Goal: Task Accomplishment & Management: Use online tool/utility

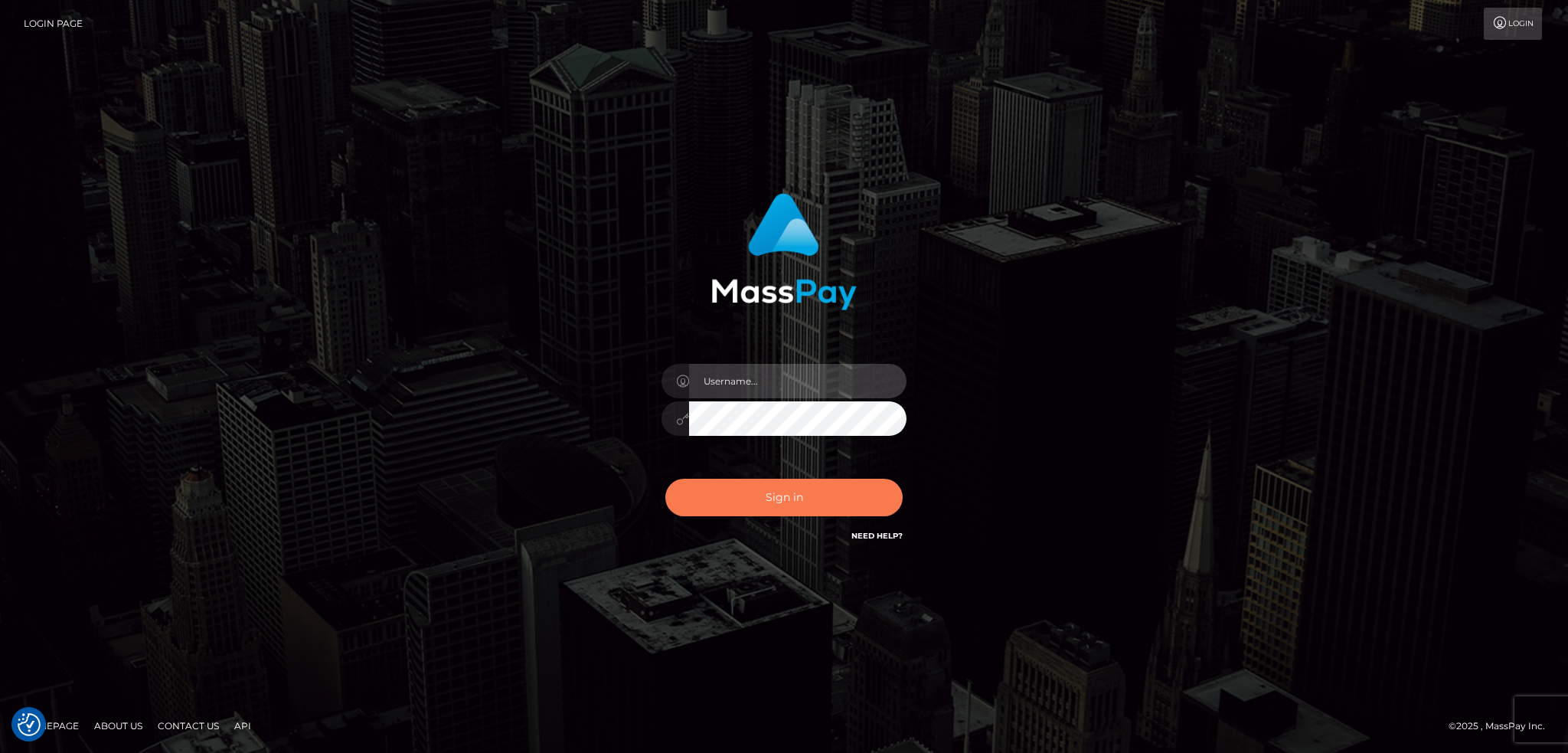
type input "alexstef"
click at [744, 501] on button "Sign in" at bounding box center [784, 497] width 238 height 38
type input "alexstef"
drag, startPoint x: 735, startPoint y: 496, endPoint x: 656, endPoint y: 368, distance: 150.4
click at [736, 496] on button "Sign in" at bounding box center [784, 497] width 238 height 38
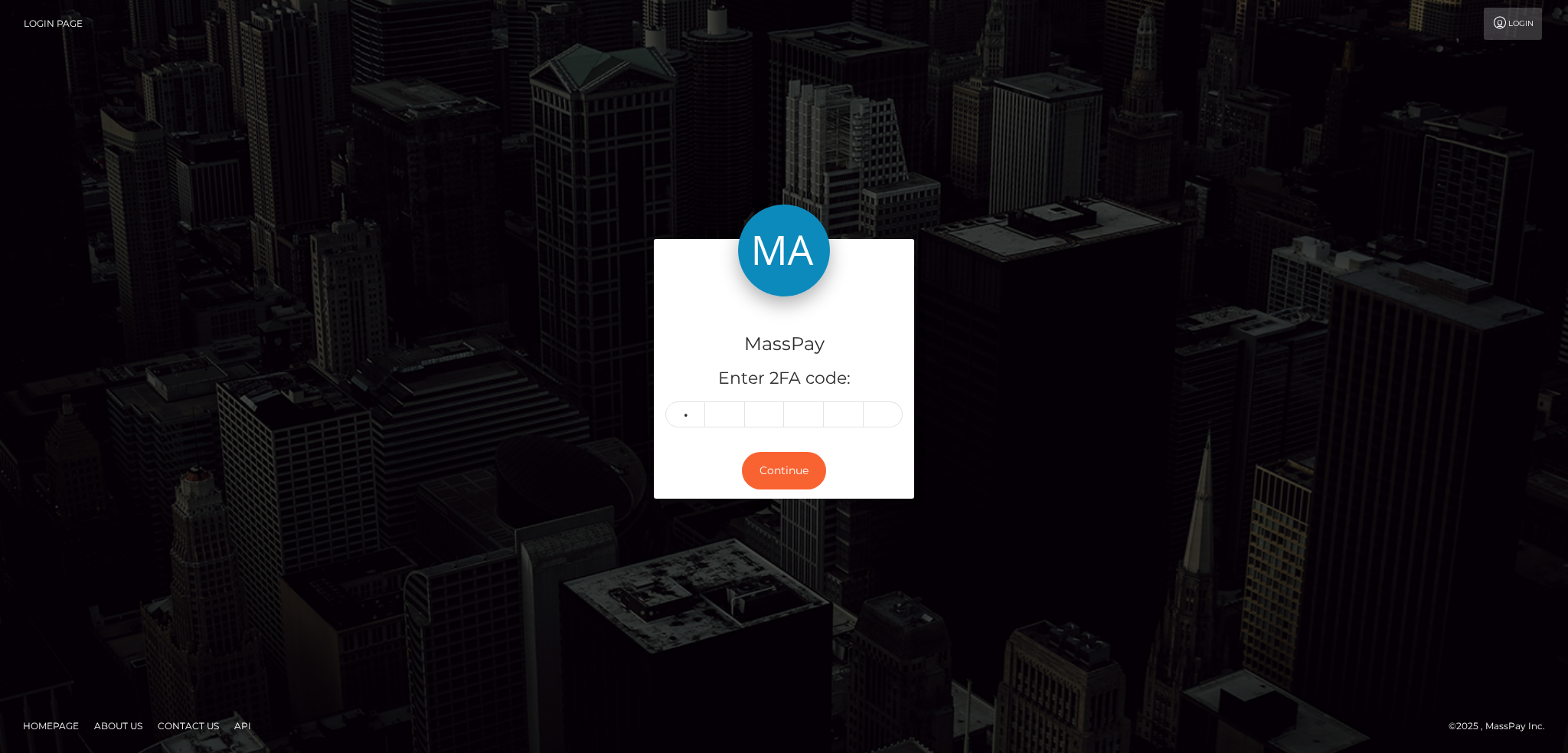
type input "4"
type input "3"
type input "1"
type input "5"
type input "8"
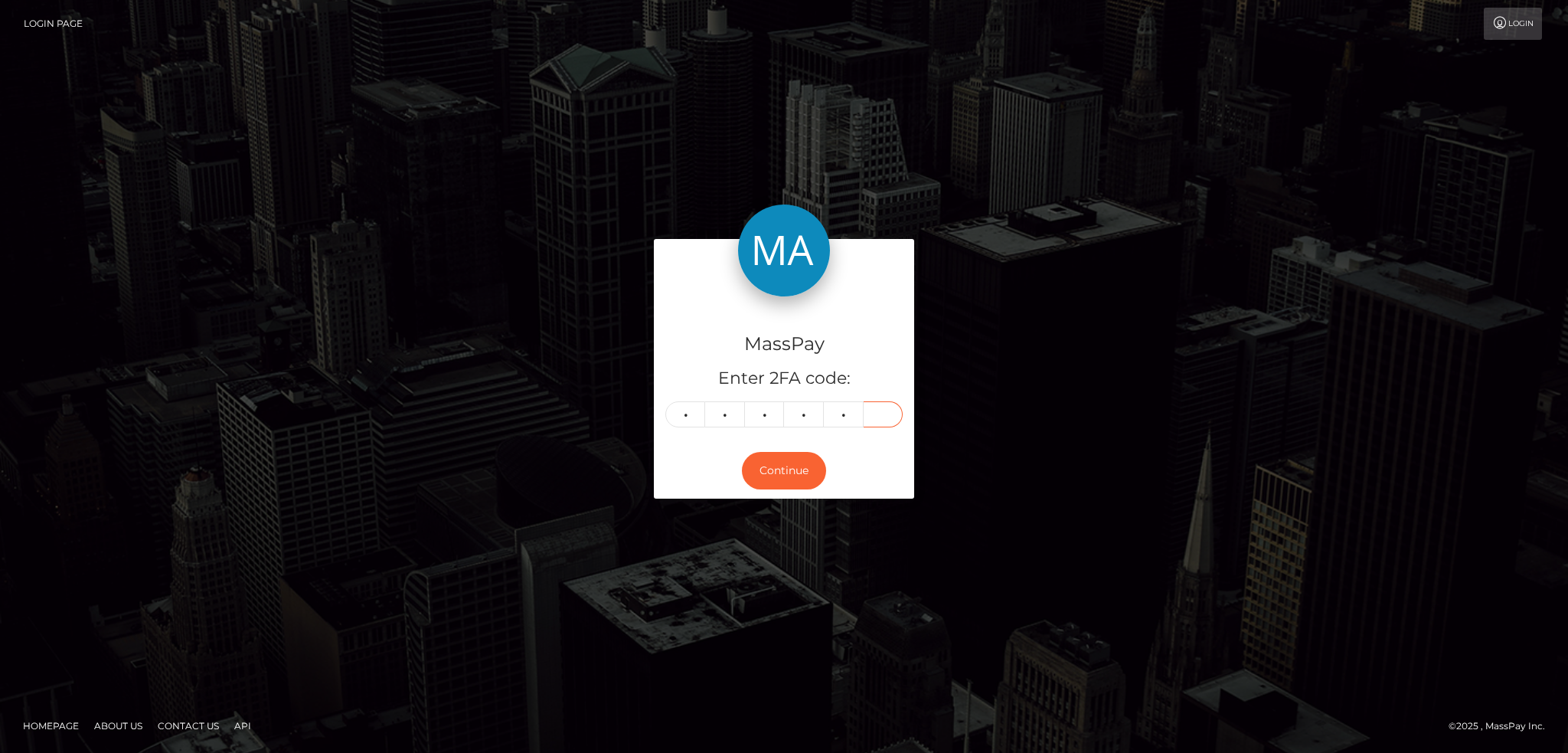
type input "3"
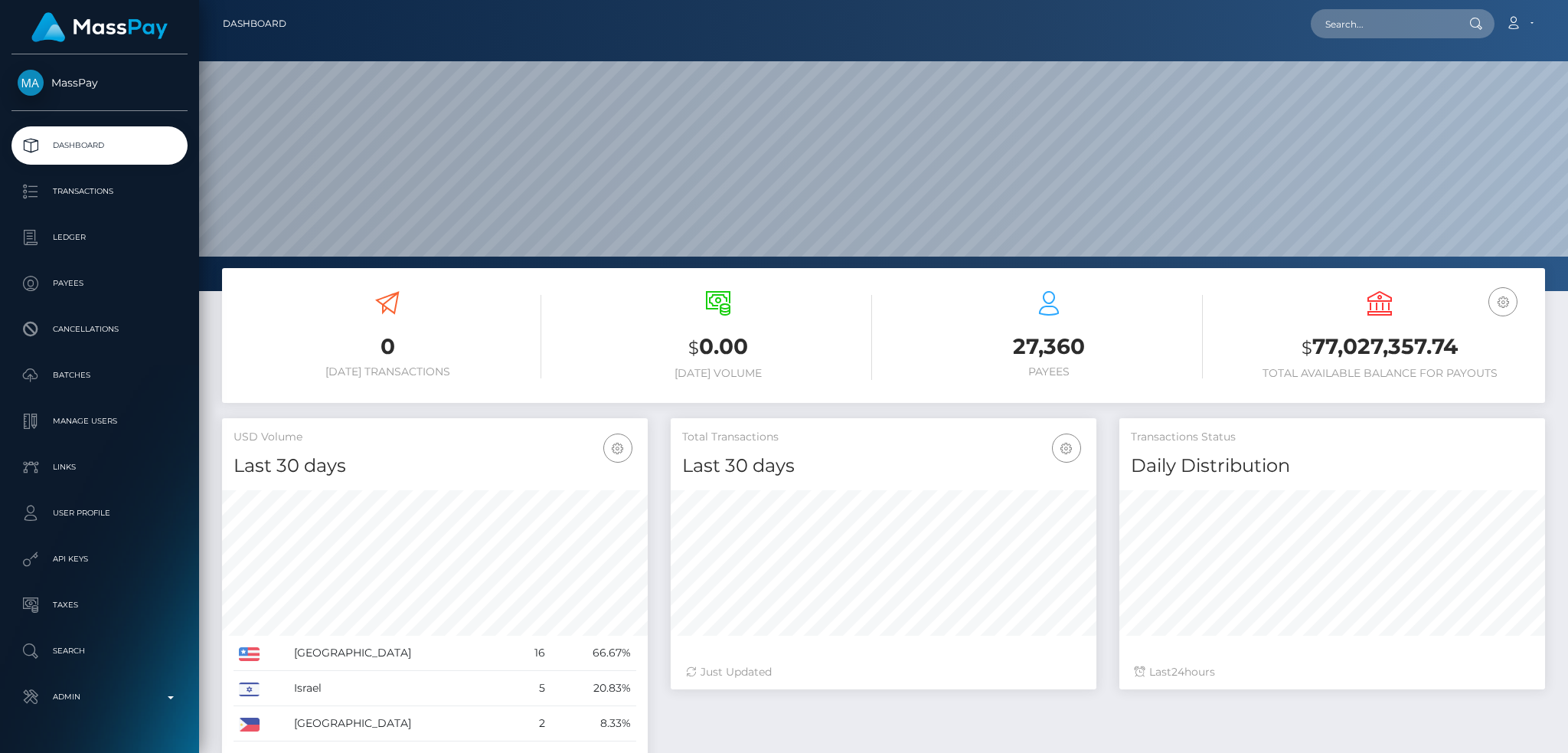
scroll to position [272, 425]
click at [1347, 20] on input "text" at bounding box center [1382, 24] width 144 height 29
paste input "130416-250807-1"
type input "130416-250807-1"
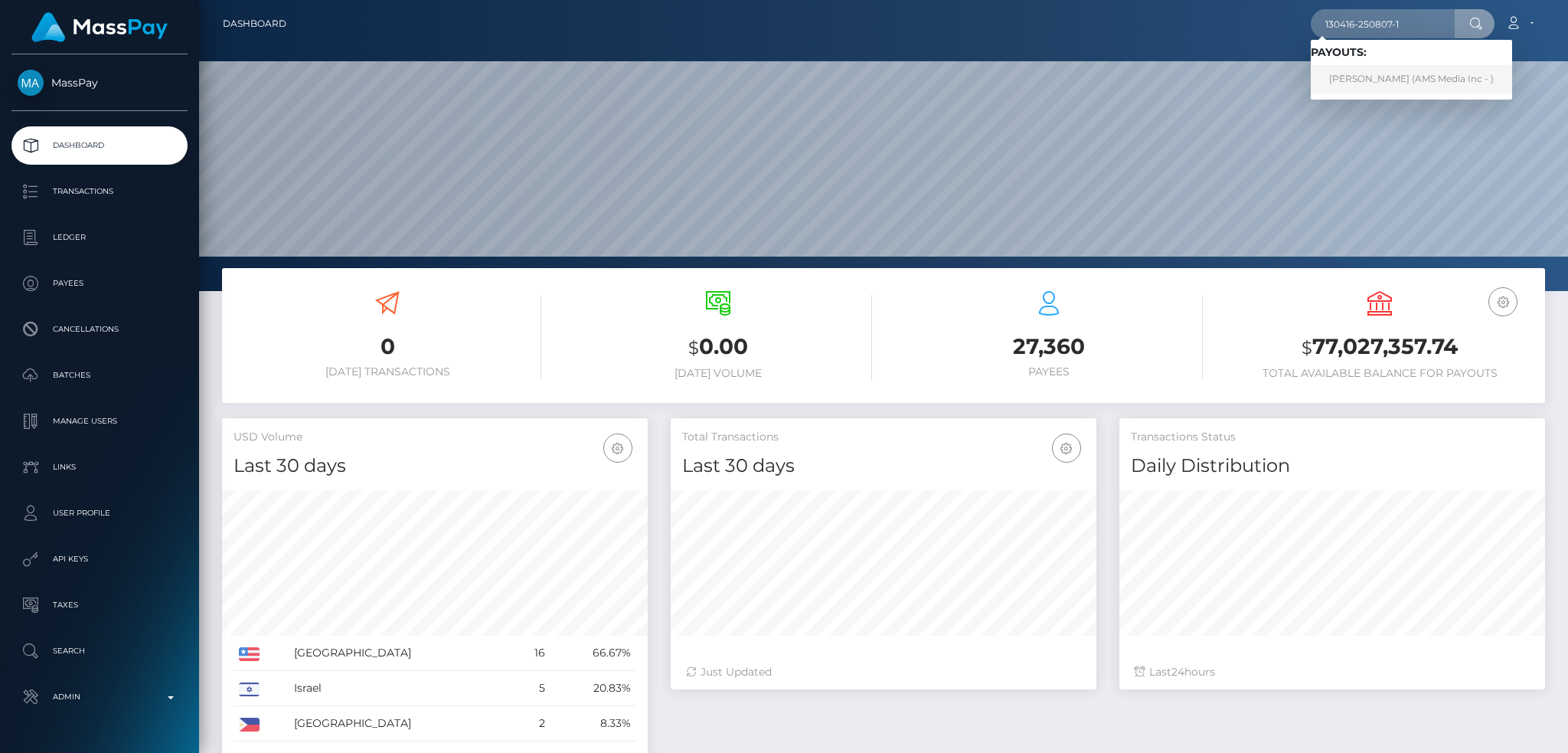
click at [1374, 76] on link "Alexa Curnuck (AMS Media Inc - )" at bounding box center [1411, 79] width 202 height 28
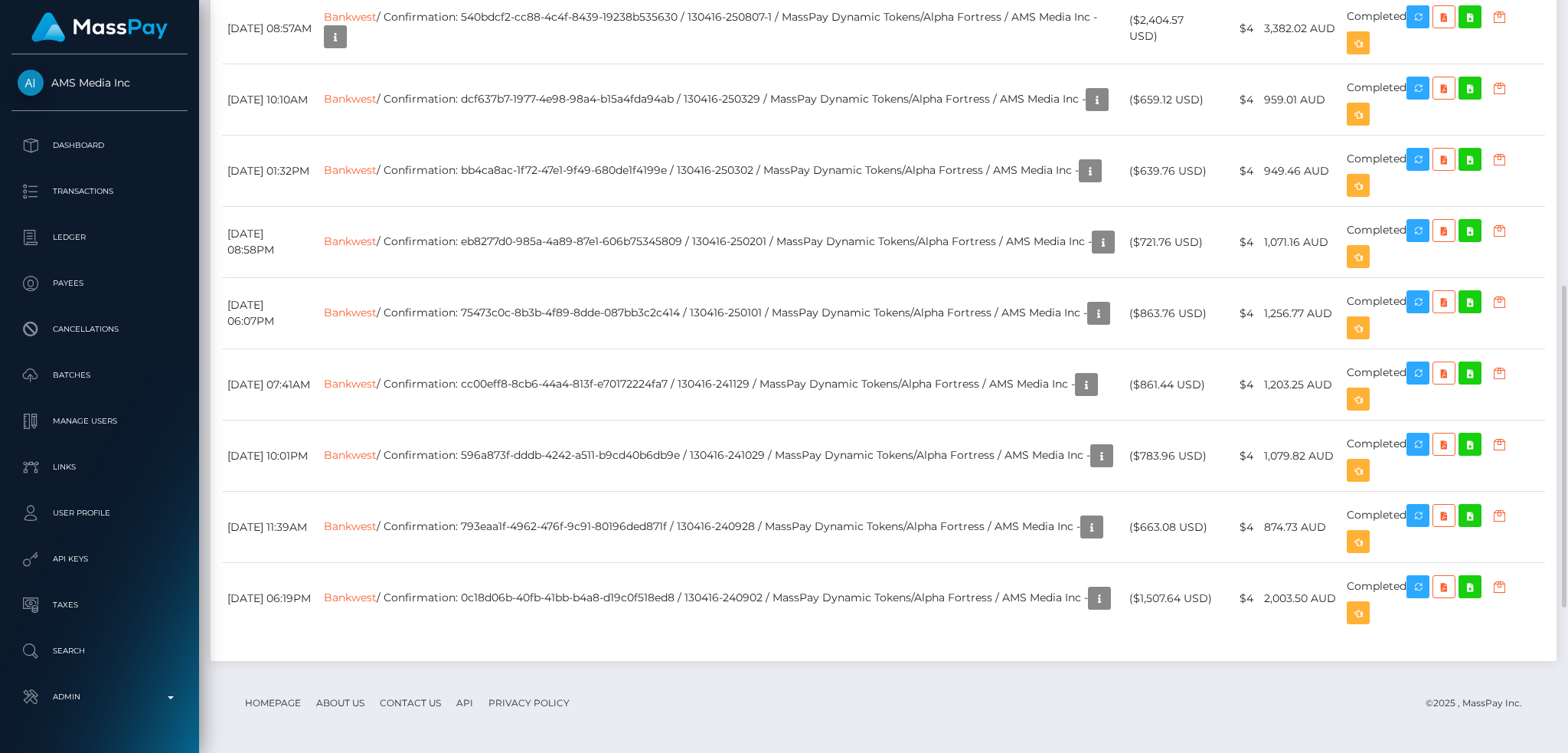
scroll to position [598, 0]
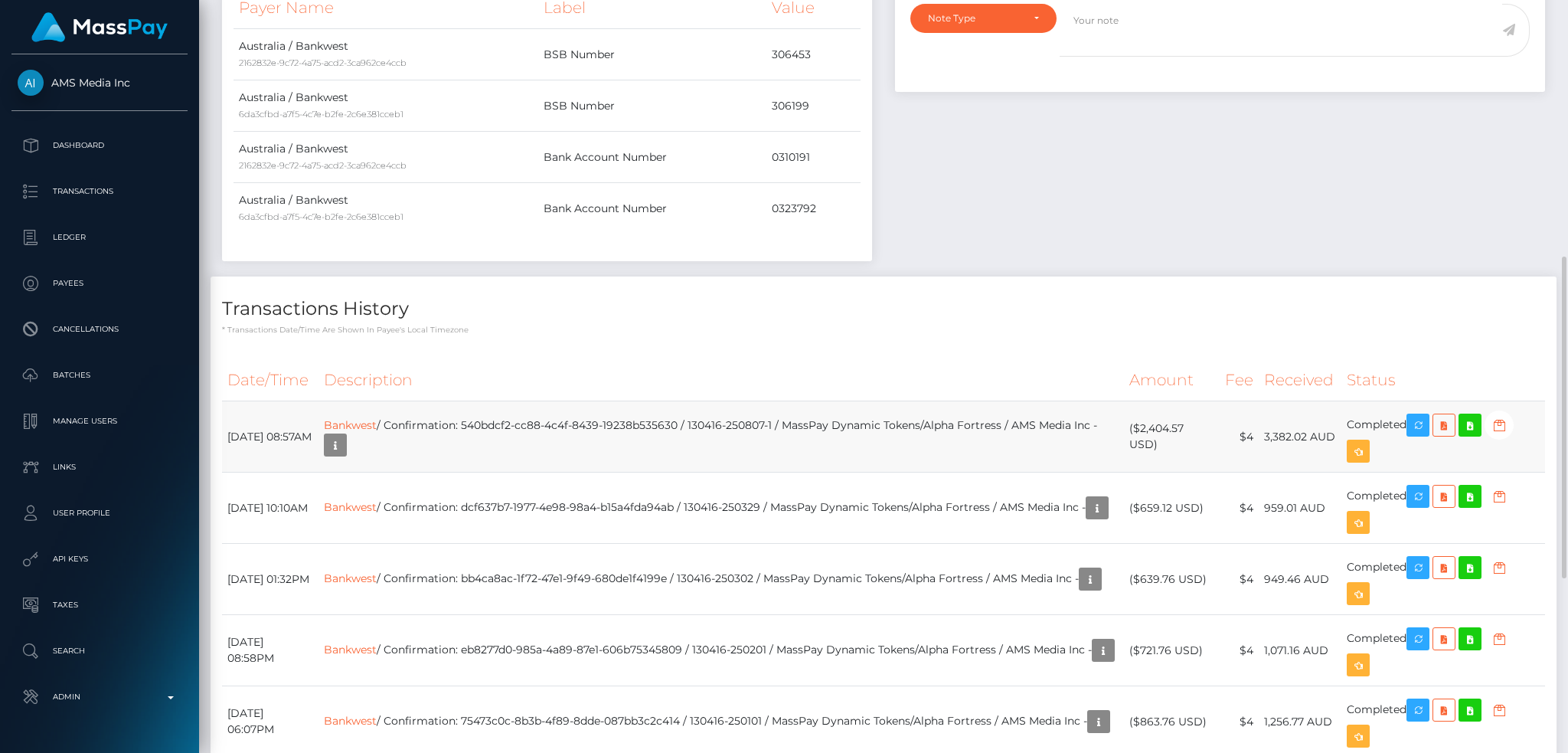
click at [864, 418] on td "Bankwest / Confirmation: 540bdcf2-cc88-4c4f-8439-19238b535630 / 130416-250807-1…" at bounding box center [720, 437] width 805 height 71
click at [1427, 427] on icon "button" at bounding box center [1417, 425] width 18 height 19
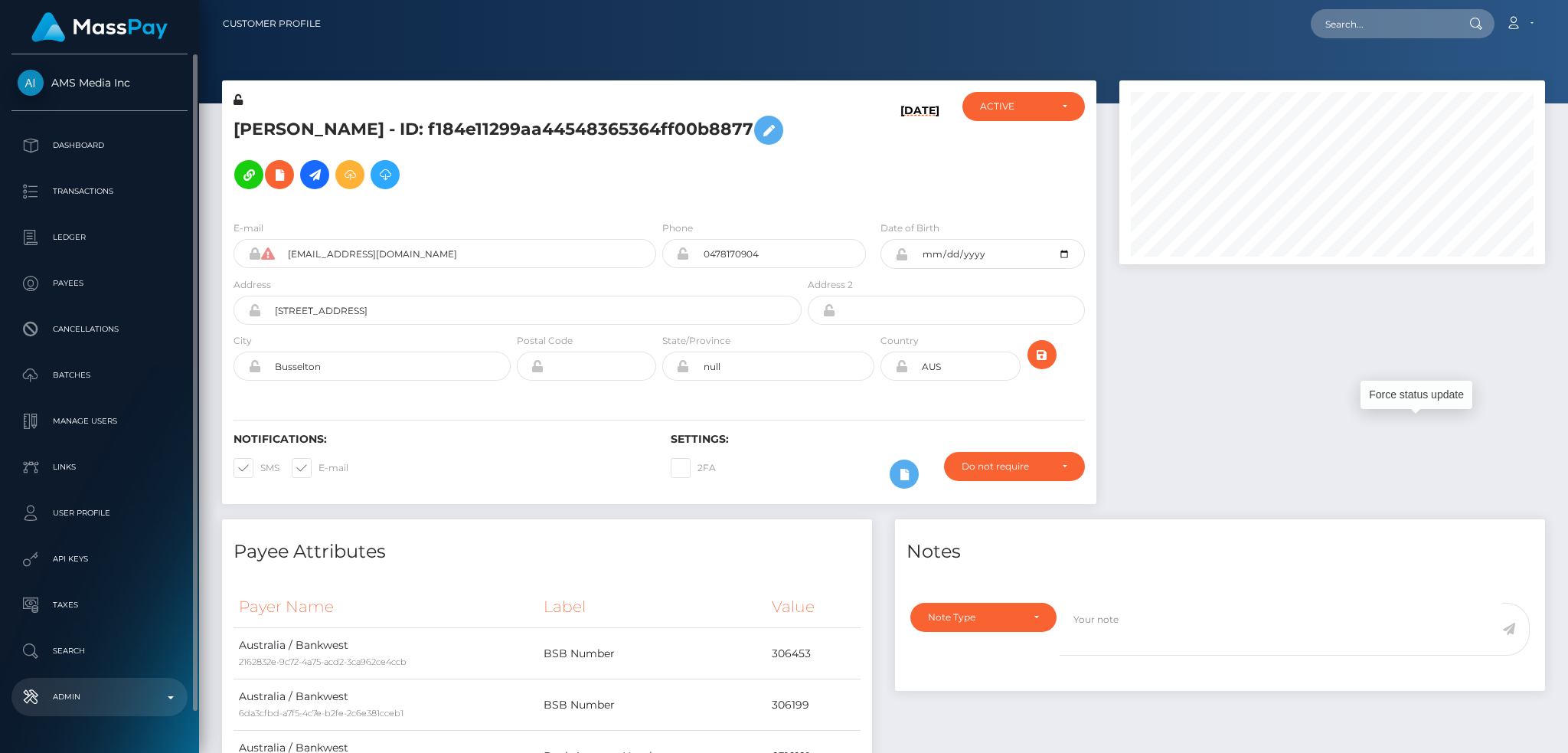
click at [159, 695] on p "Admin" at bounding box center [99, 696] width 164 height 23
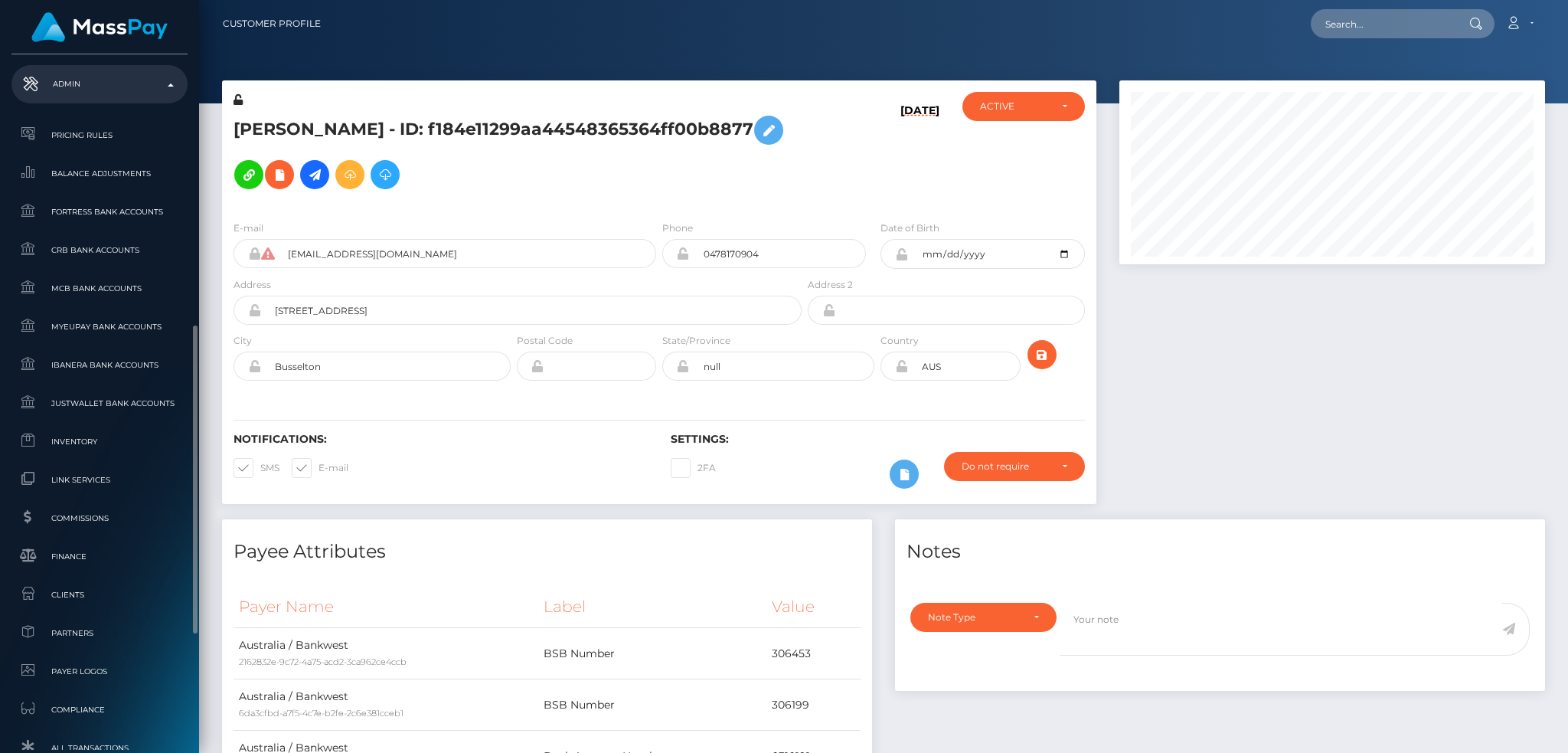
scroll to position [898, 0]
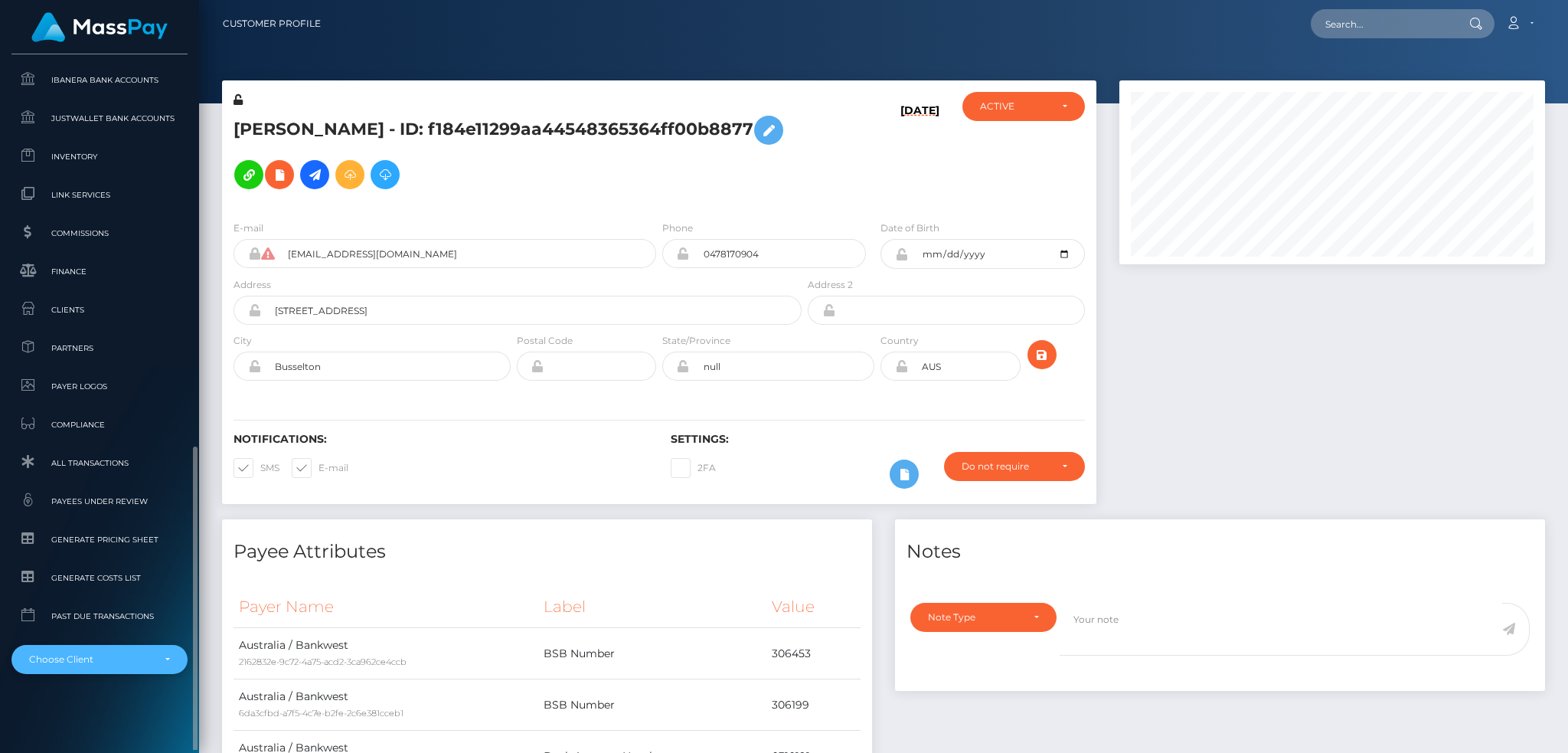
click at [107, 655] on div "Choose Client" at bounding box center [90, 659] width 123 height 13
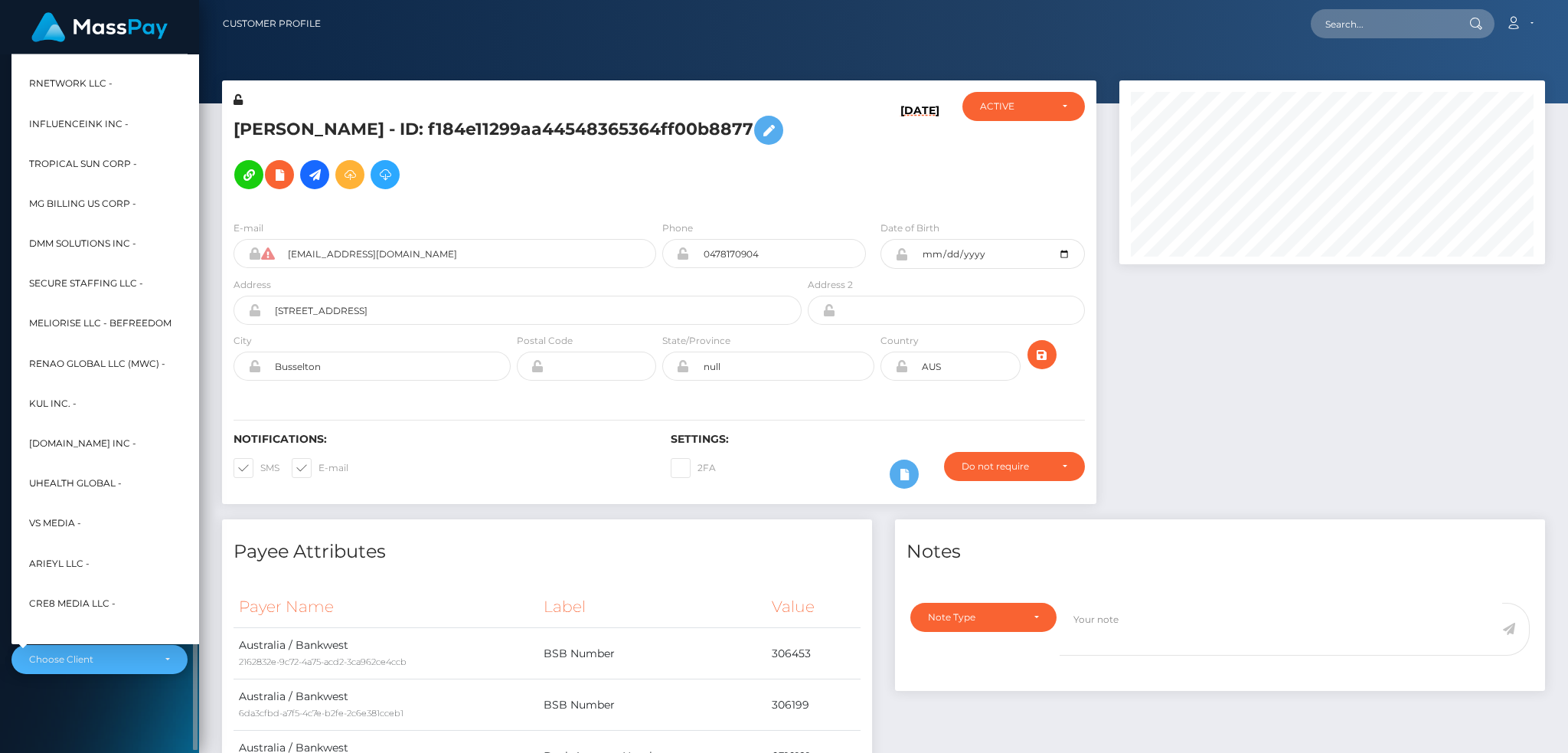
scroll to position [735, 0]
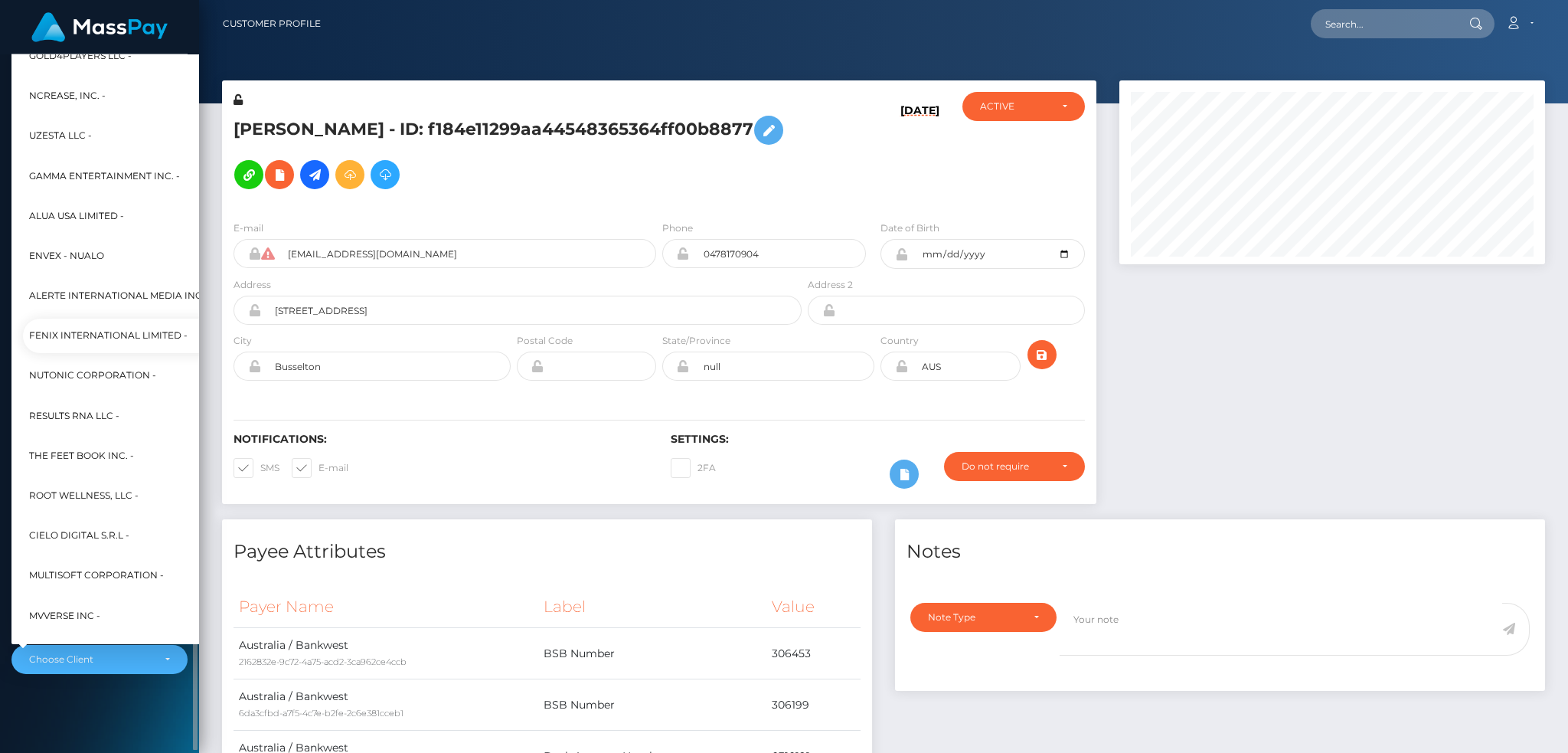
click at [117, 333] on span "Fenix International Limited -" at bounding box center [108, 336] width 158 height 20
select select "26"
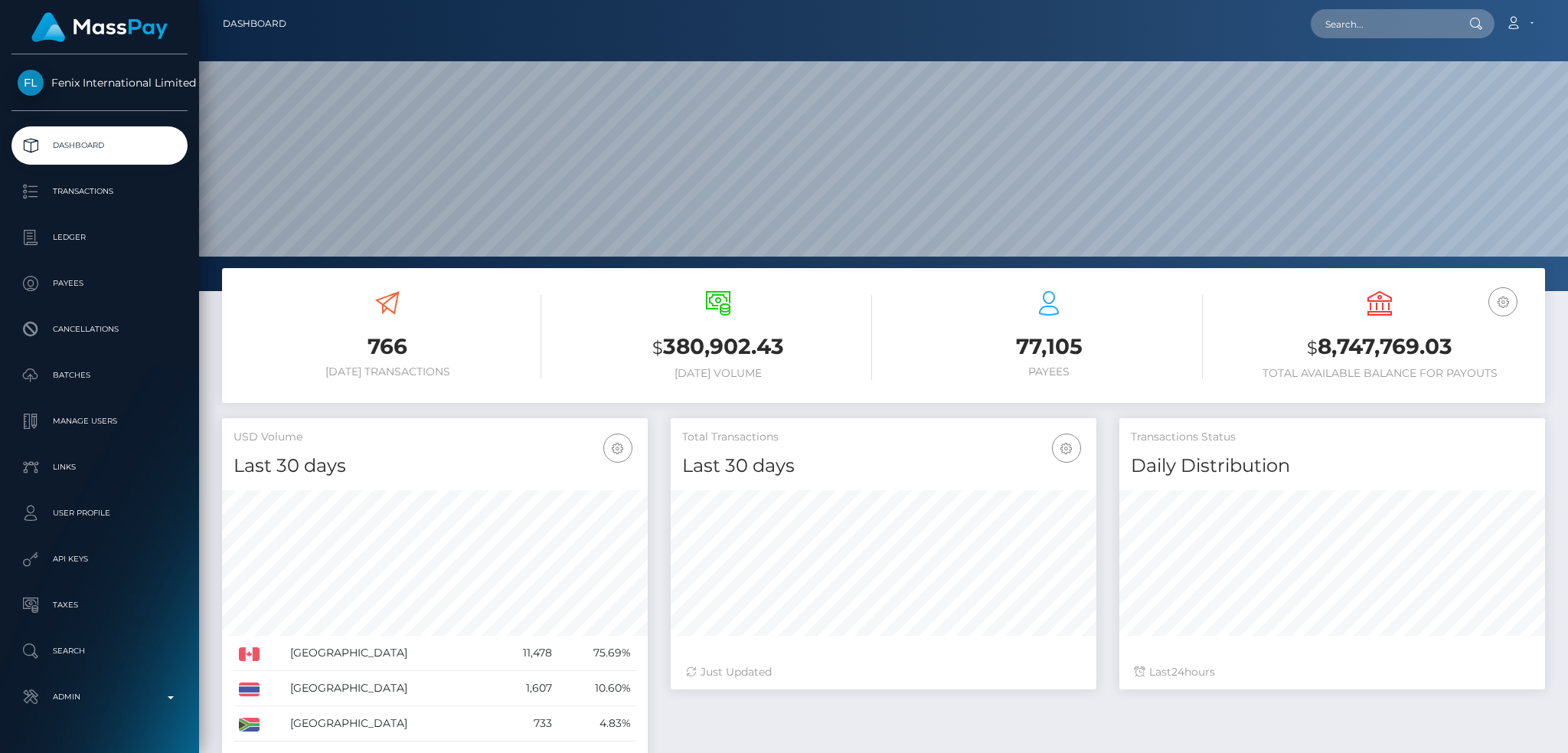
scroll to position [272, 425]
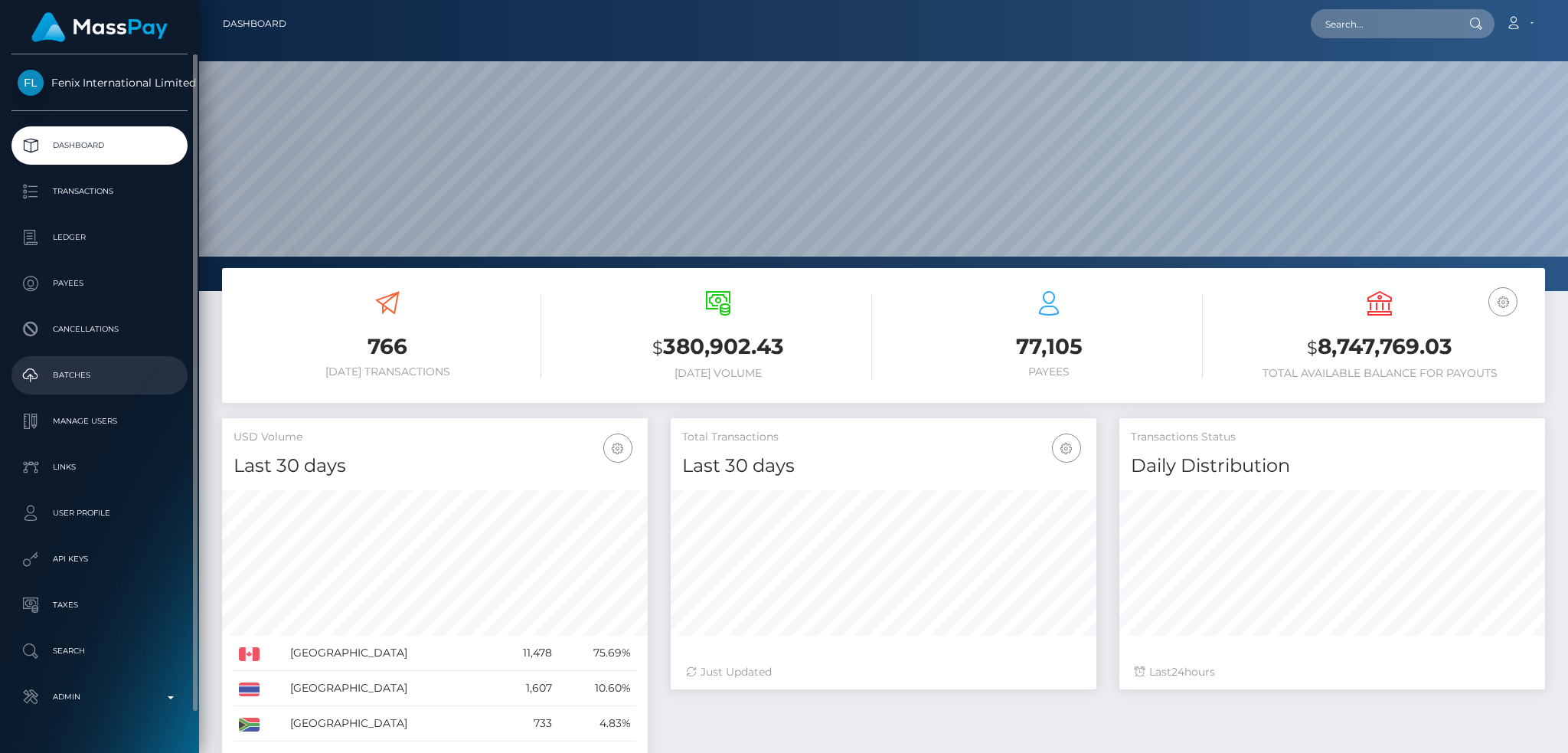
click at [117, 372] on p "Batches" at bounding box center [99, 374] width 164 height 23
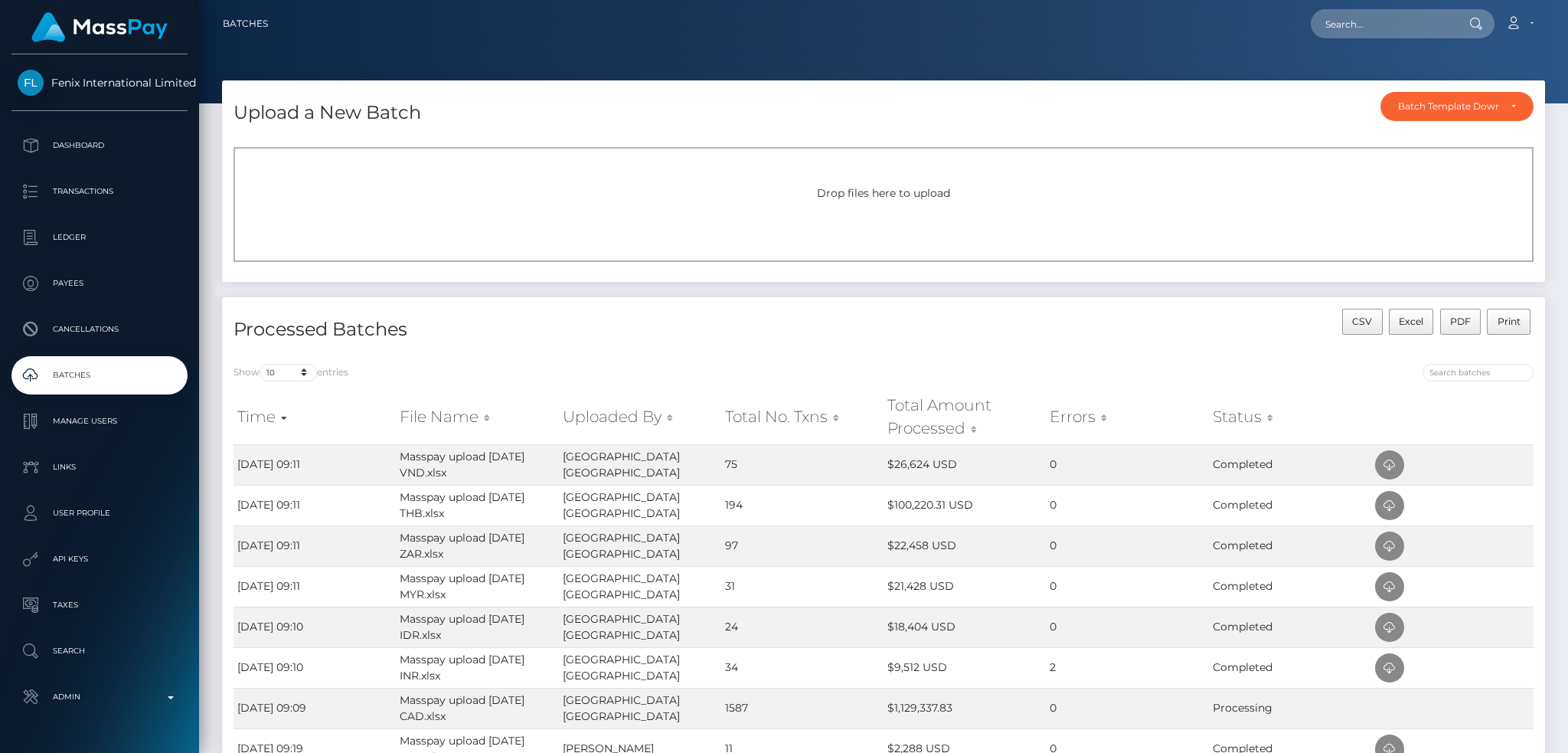
scroll to position [203, 0]
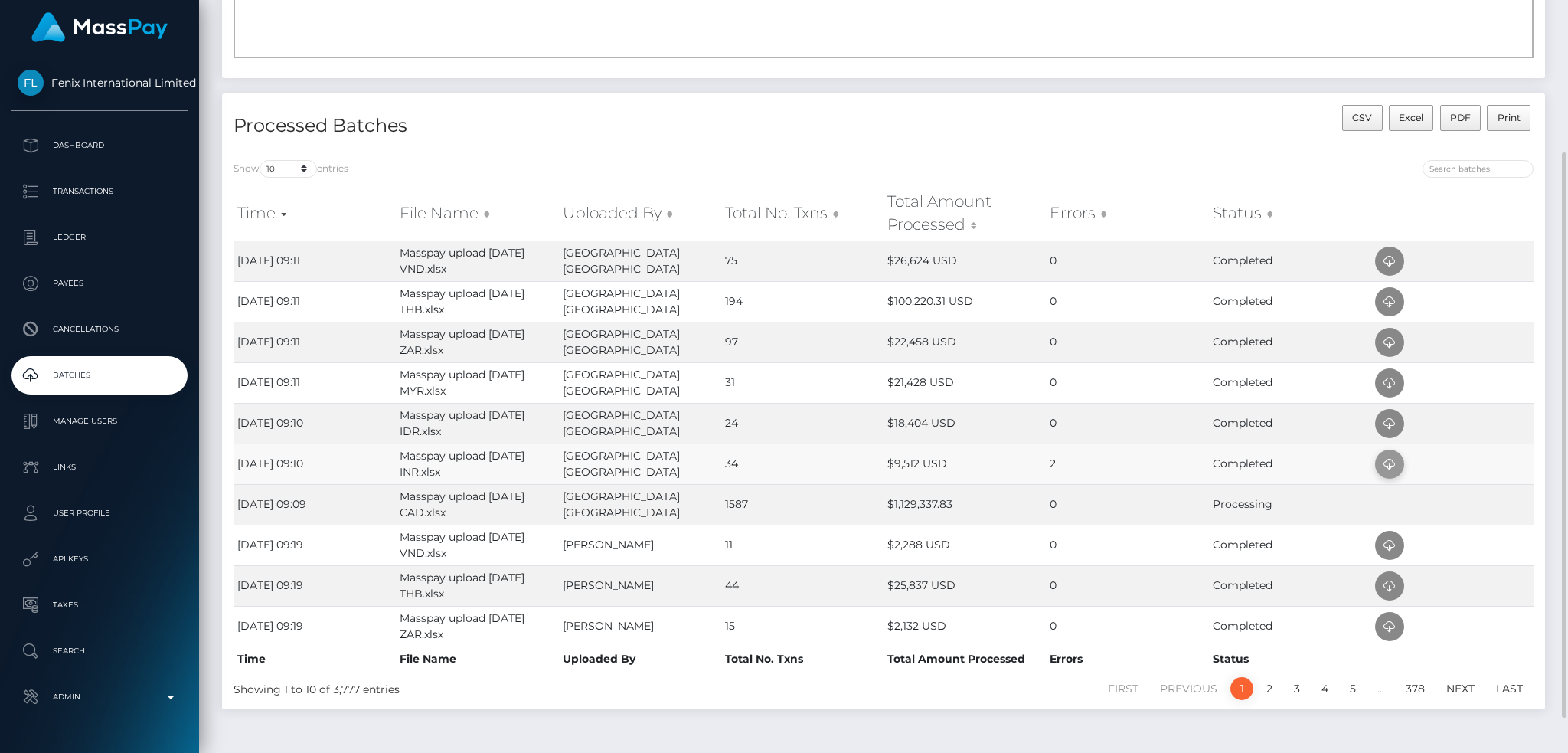
click at [1390, 458] on icon at bounding box center [1389, 464] width 18 height 19
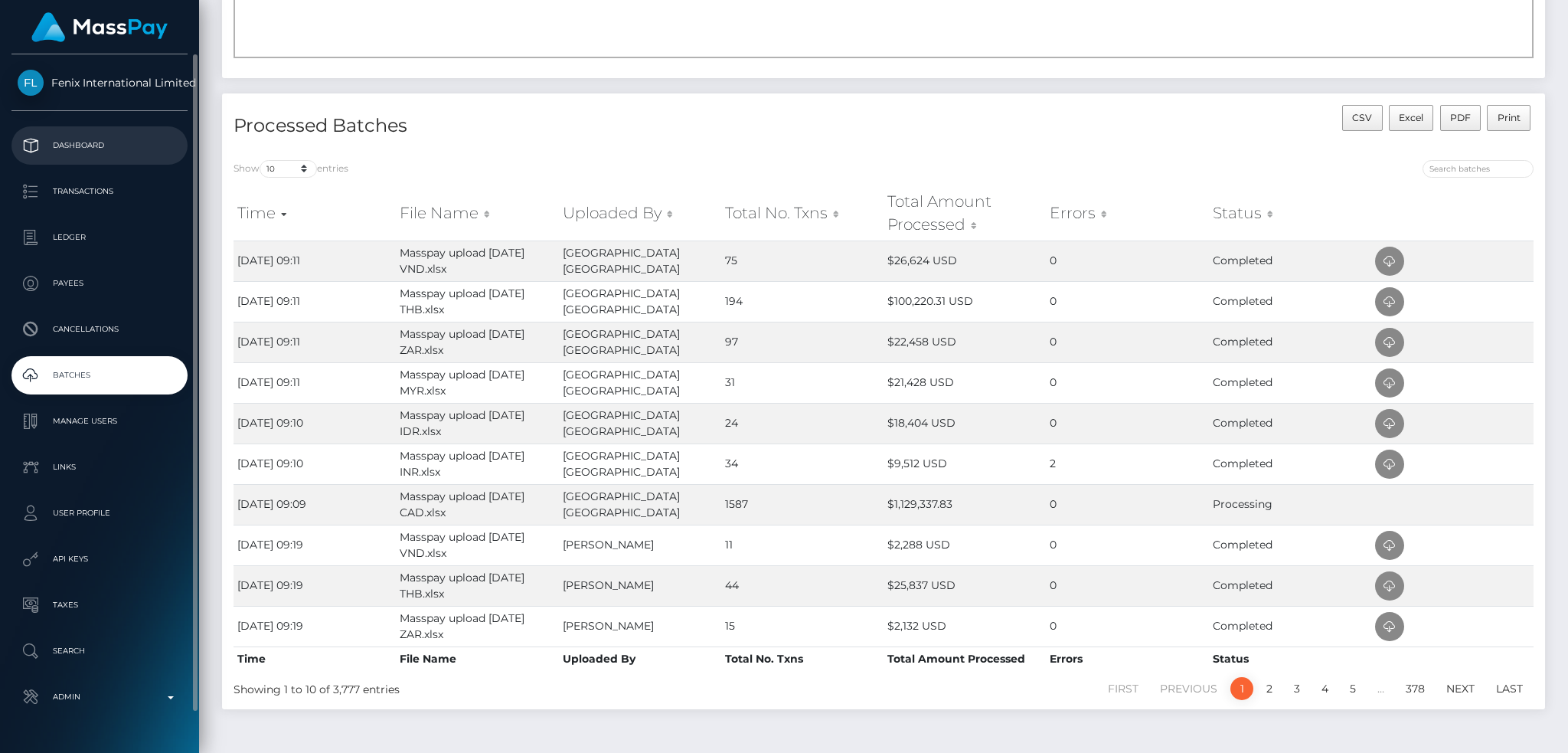
click at [118, 146] on p "Dashboard" at bounding box center [99, 145] width 164 height 23
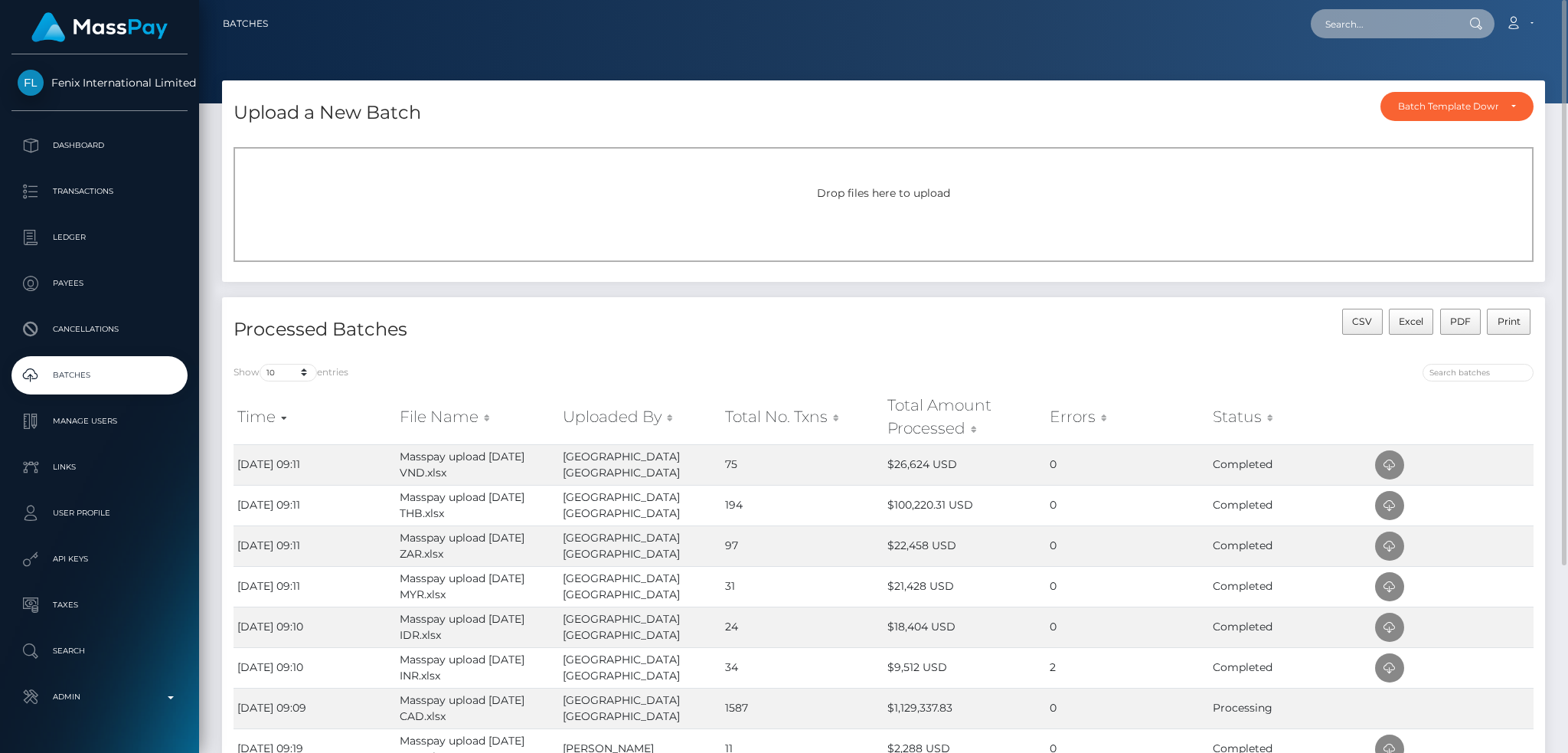
click at [1373, 38] on input "text" at bounding box center [1382, 24] width 144 height 29
paste input "bf05e8f8-9c4c-11ef-a042-0647902b6ff9"
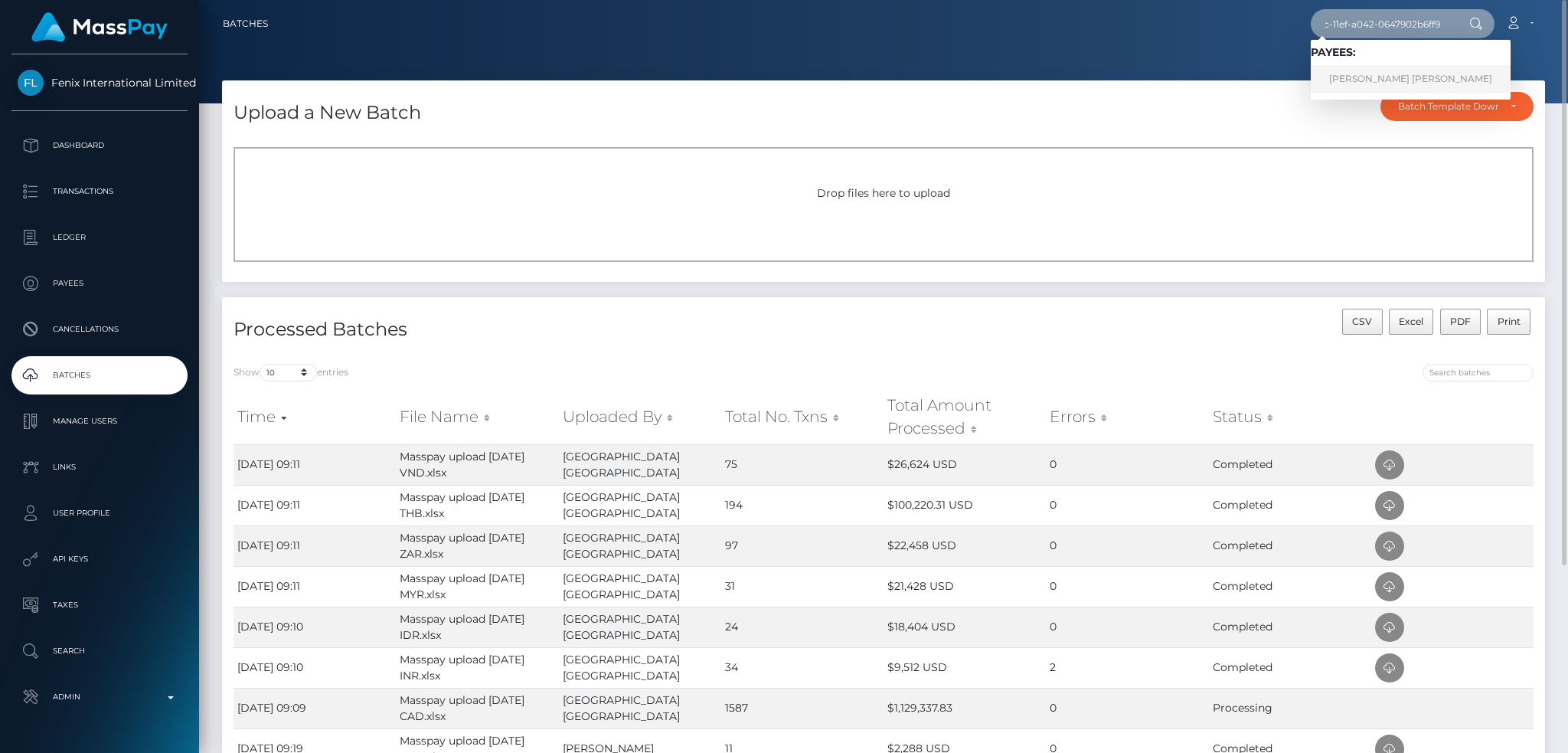
type input "bf05e8f8-9c4c-11ef-a042-0647902b6ff9"
click at [1349, 73] on link "JENIFER MINELY PORTOCARRERO PELAEZ" at bounding box center [1410, 79] width 200 height 28
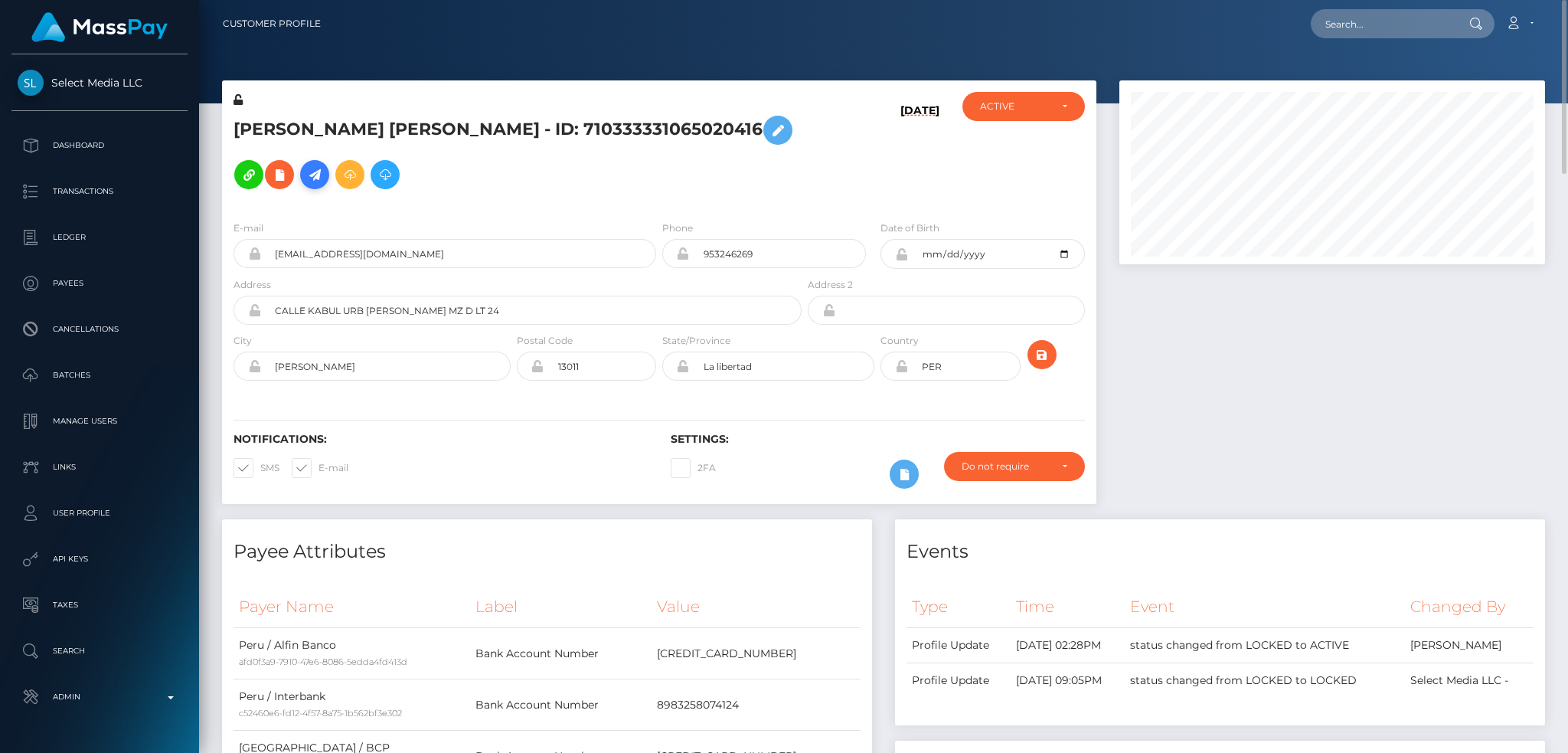
click at [324, 165] on icon at bounding box center [315, 174] width 18 height 19
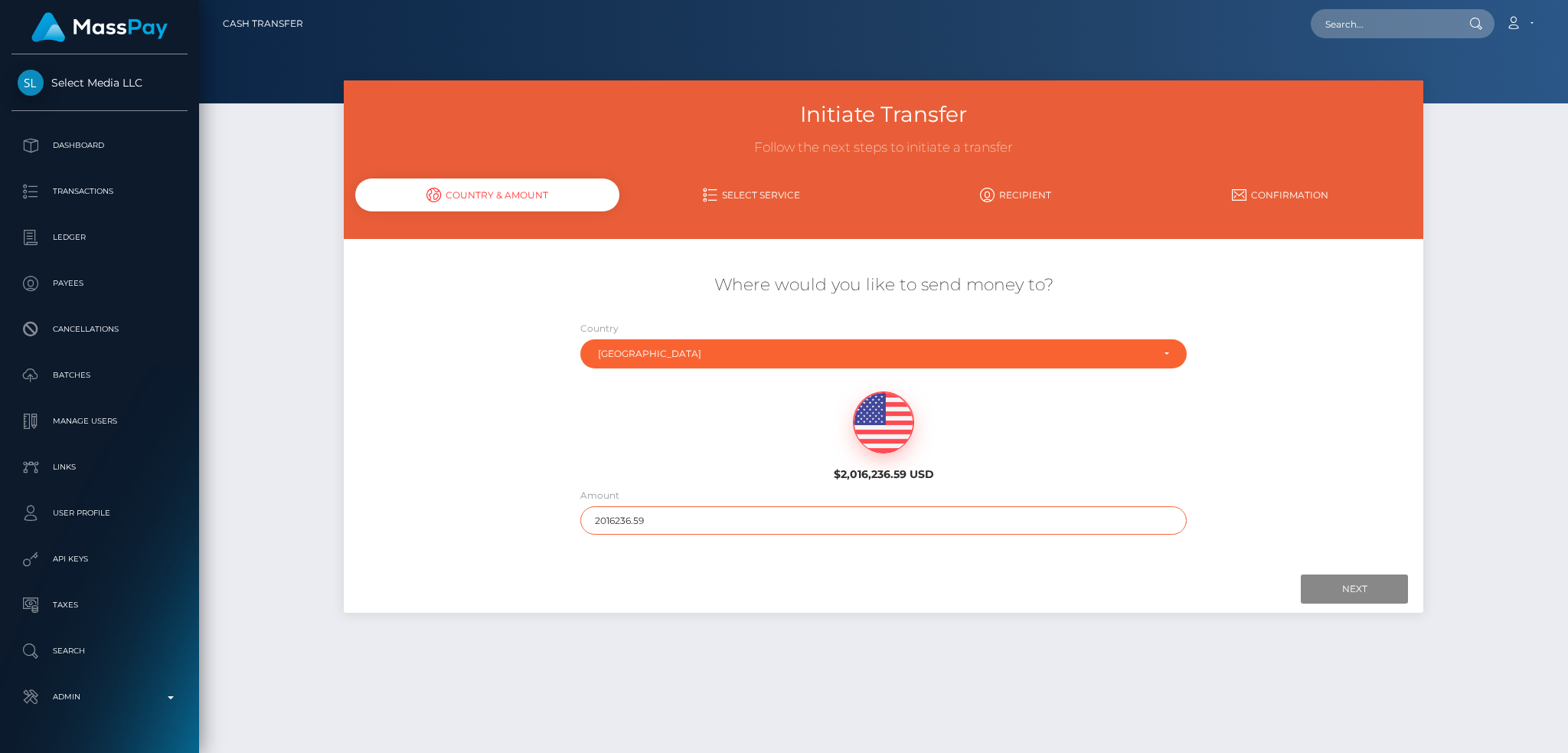
drag, startPoint x: 607, startPoint y: 513, endPoint x: 522, endPoint y: 524, distance: 85.7
click at [522, 524] on div "Where would you like to send money to? Country Abkhazia Afghanistan Albania Alg…" at bounding box center [883, 404] width 1079 height 277
type input "200"
click at [1333, 579] on input "Next" at bounding box center [1354, 588] width 108 height 29
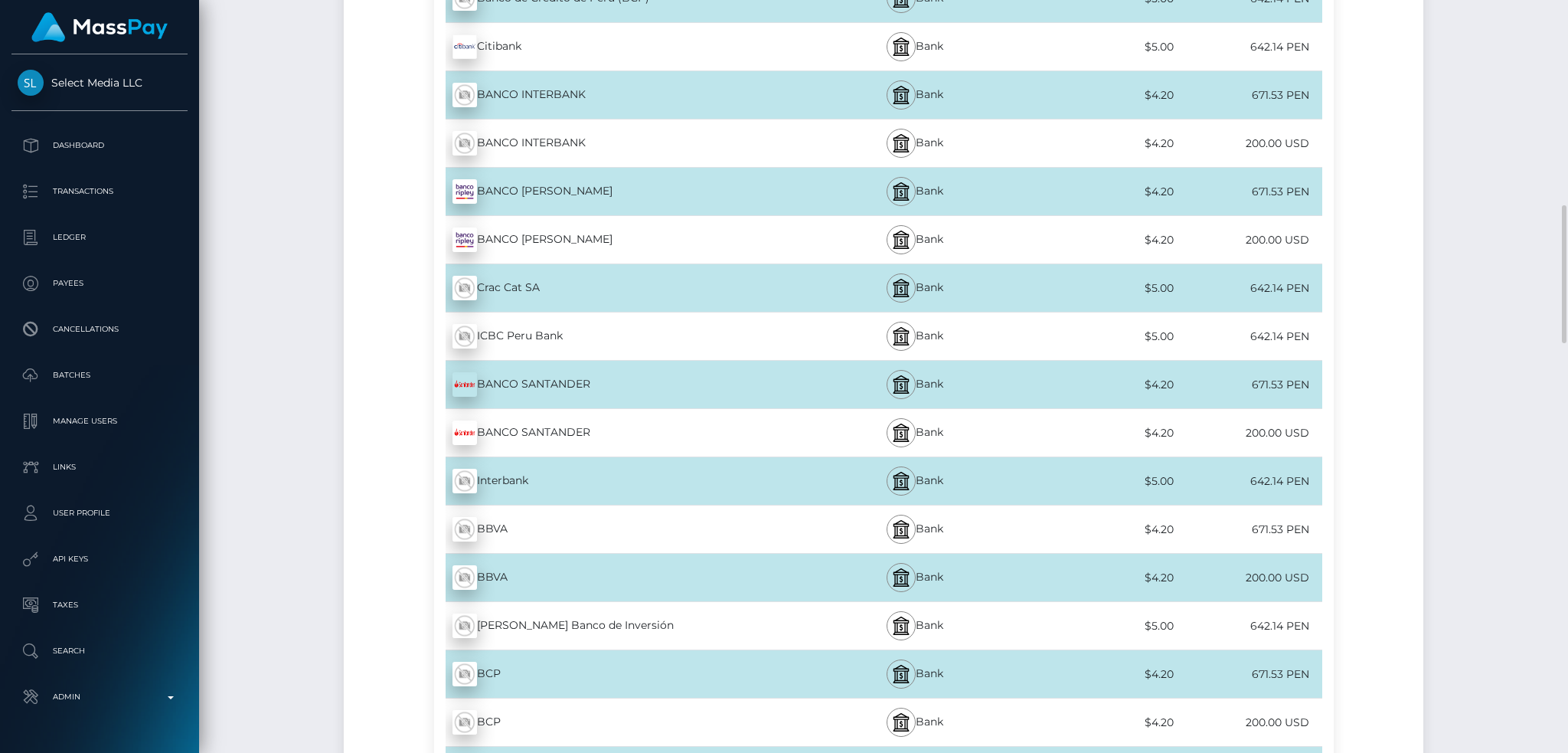
scroll to position [714, 0]
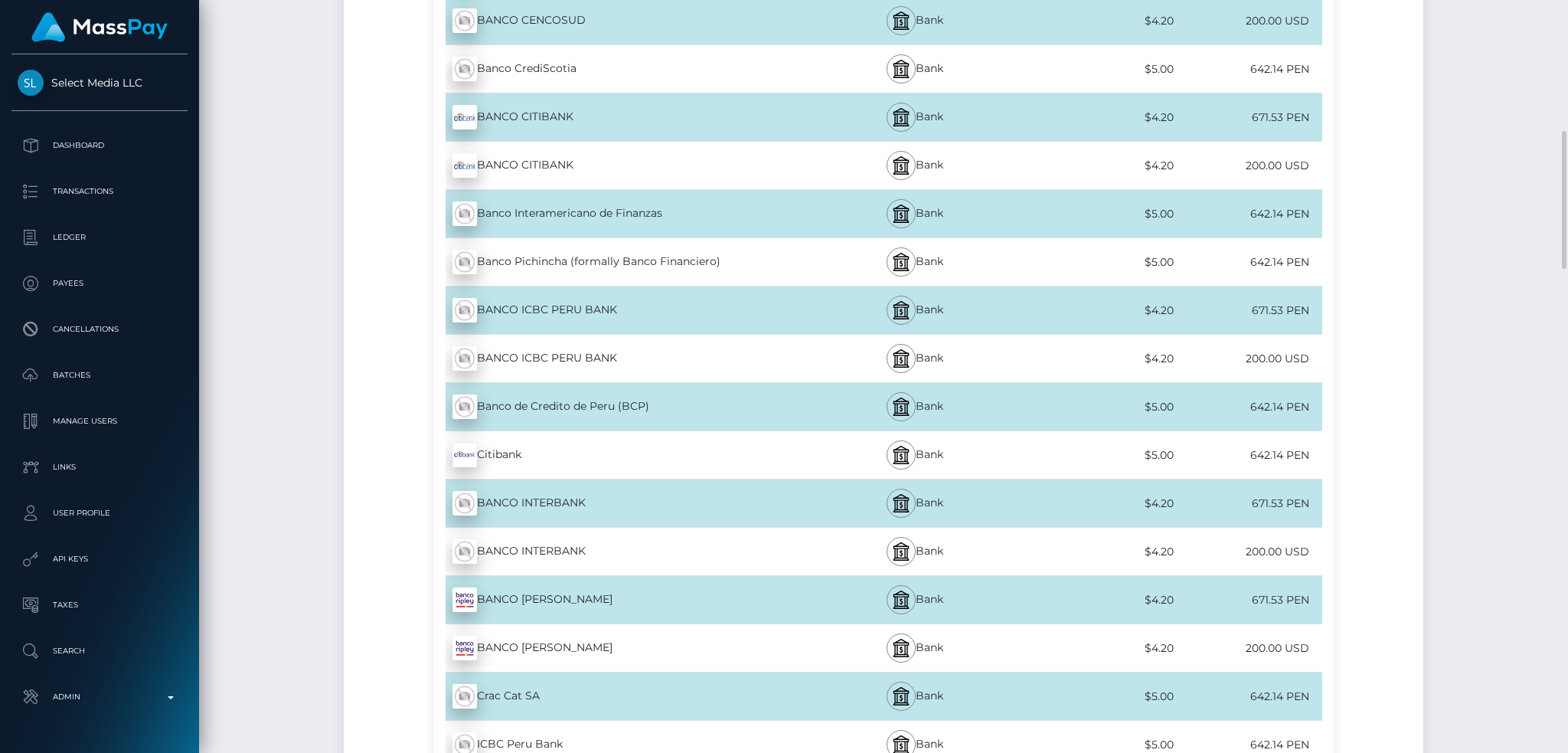
click at [570, 496] on div "BANCO INTERBANK - PEN" at bounding box center [618, 503] width 370 height 42
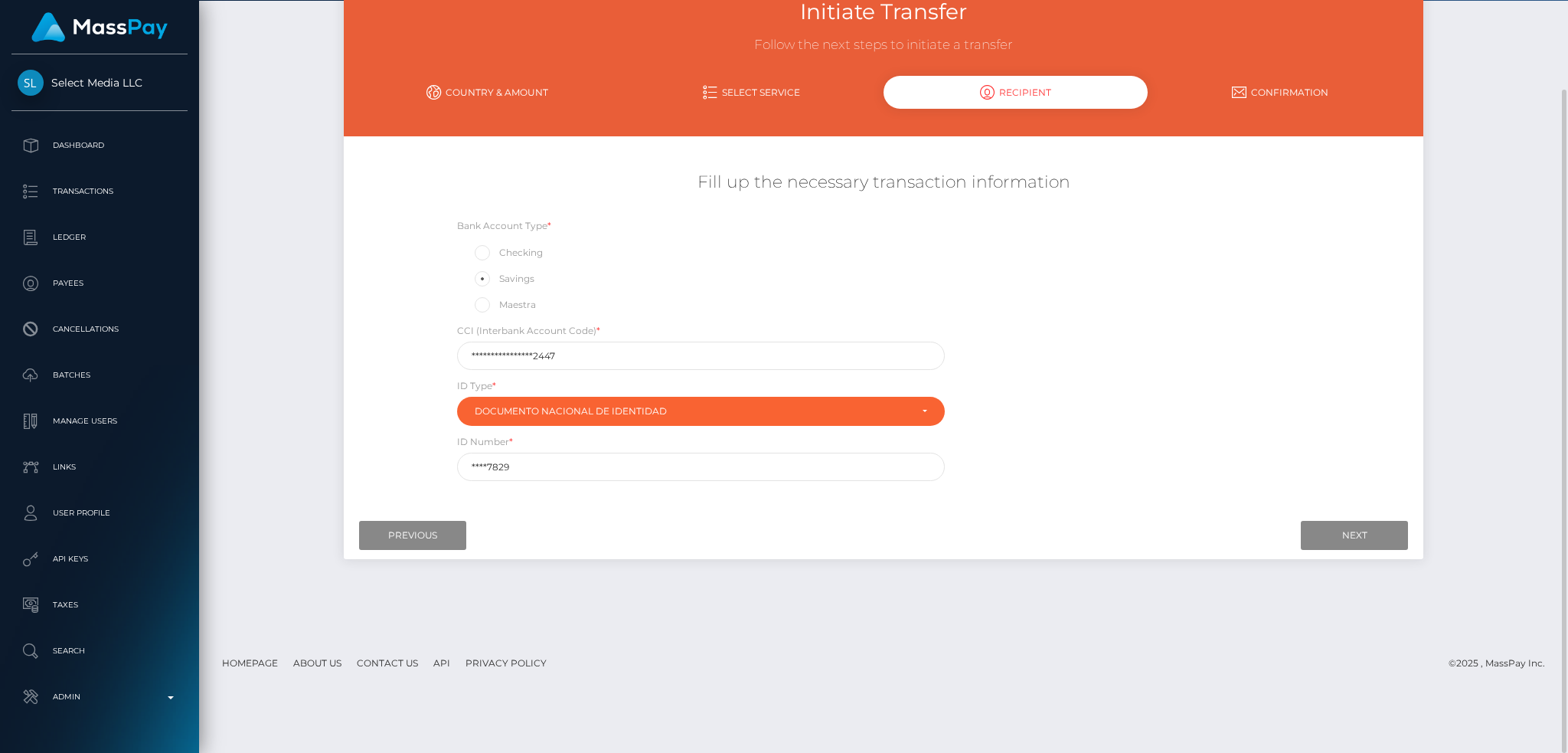
scroll to position [0, 0]
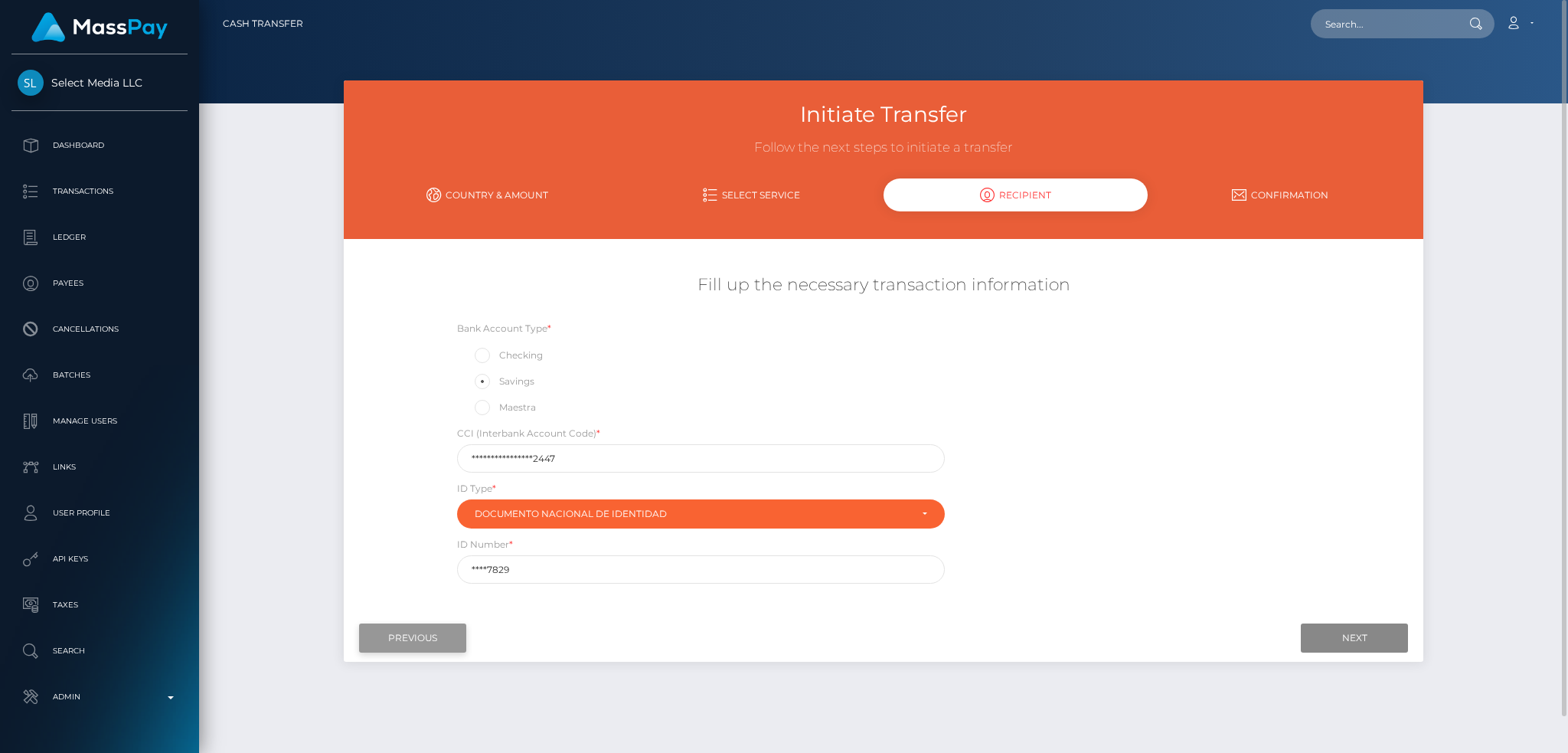
click at [425, 637] on input "Previous" at bounding box center [412, 637] width 108 height 29
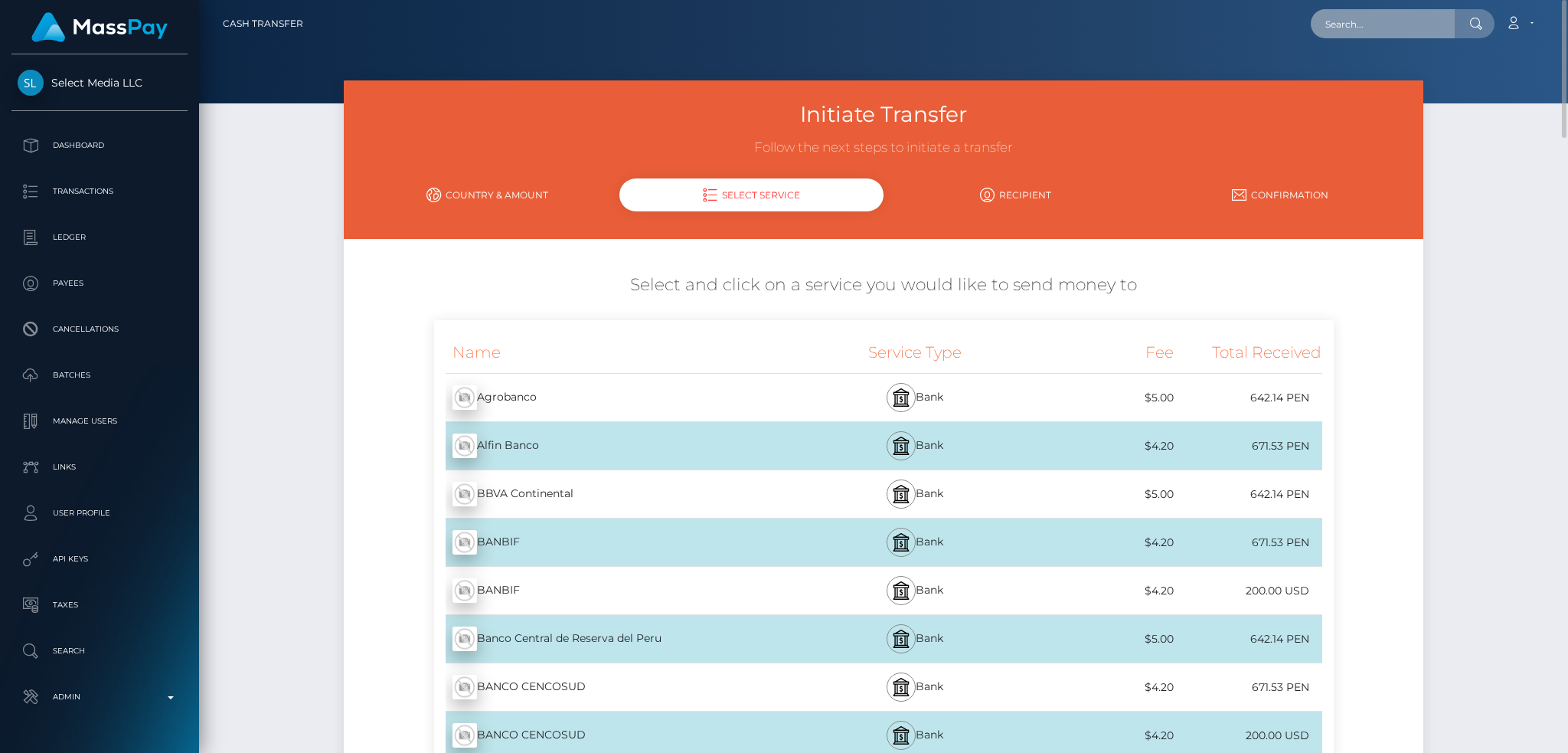
click at [1359, 28] on input "text" at bounding box center [1382, 24] width 144 height 29
paste input "495847995"
type input "495847995"
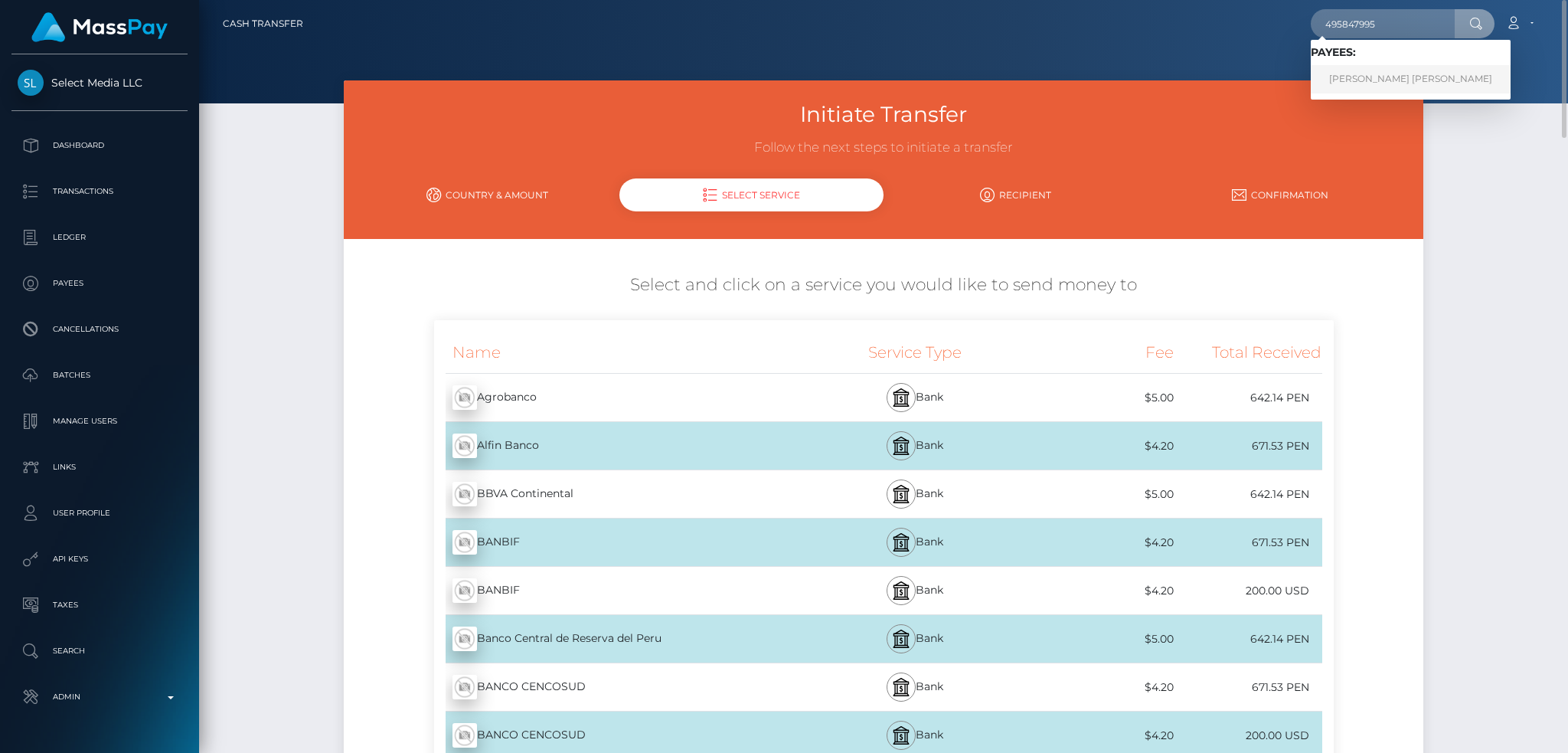
click at [1369, 85] on link "TRISHALA TRISHALA" at bounding box center [1410, 79] width 200 height 28
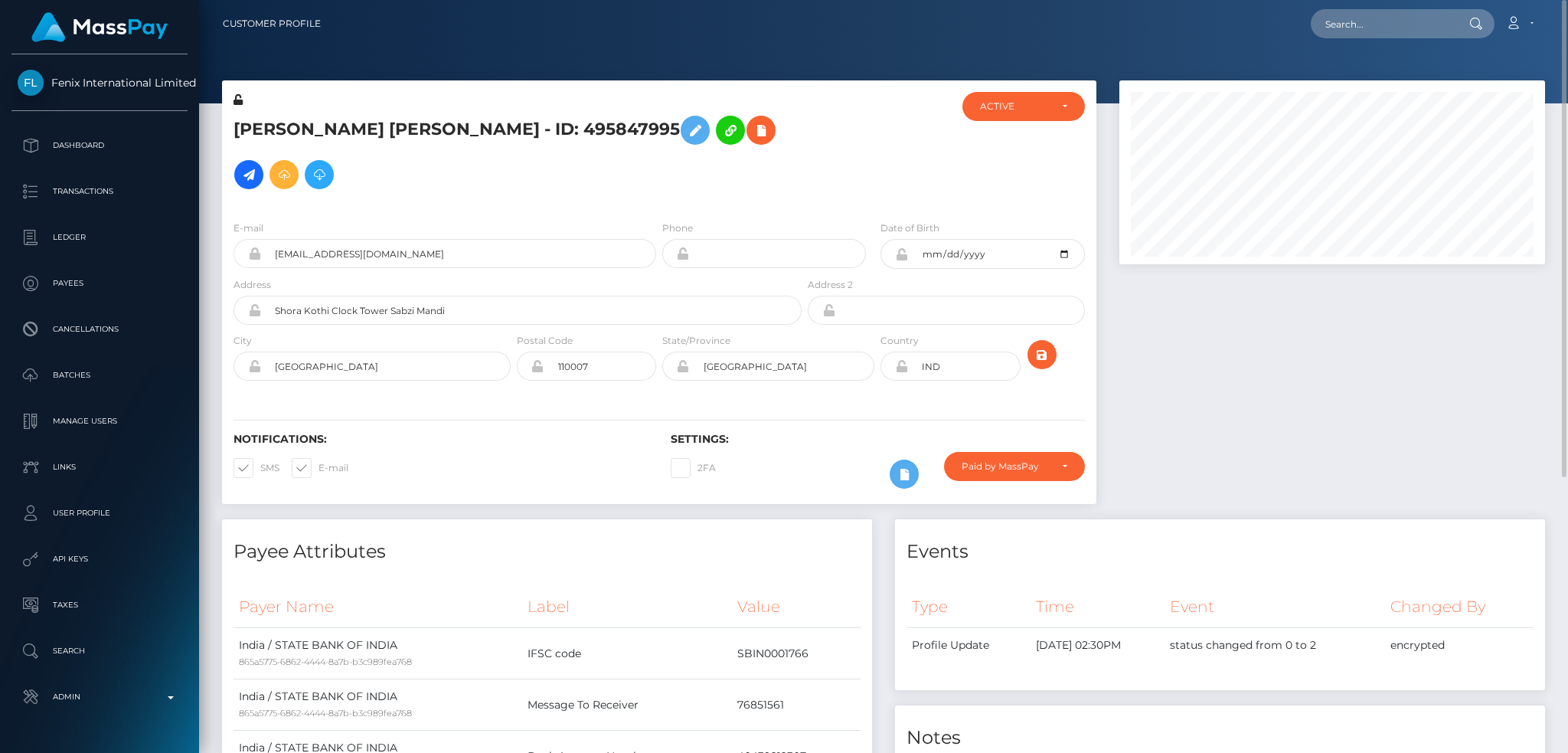
click at [398, 130] on h5 "TRISHALA TRISHALA - ID: 495847995" at bounding box center [512, 152] width 559 height 89
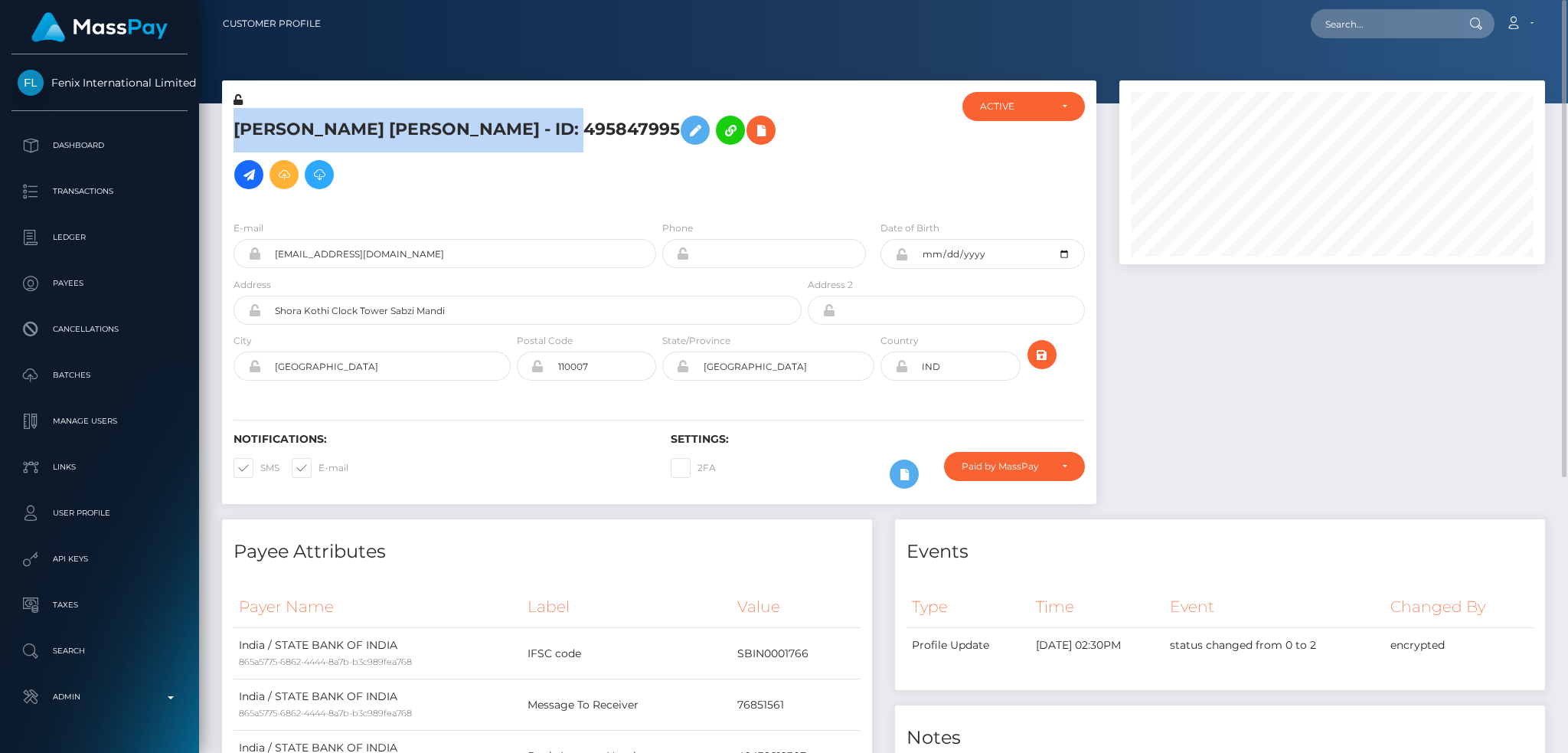
click at [398, 130] on h5 "TRISHALA TRISHALA - ID: 495847995" at bounding box center [512, 152] width 559 height 89
copy h5 "TRISHALA TRISHALA - ID: 495847995"
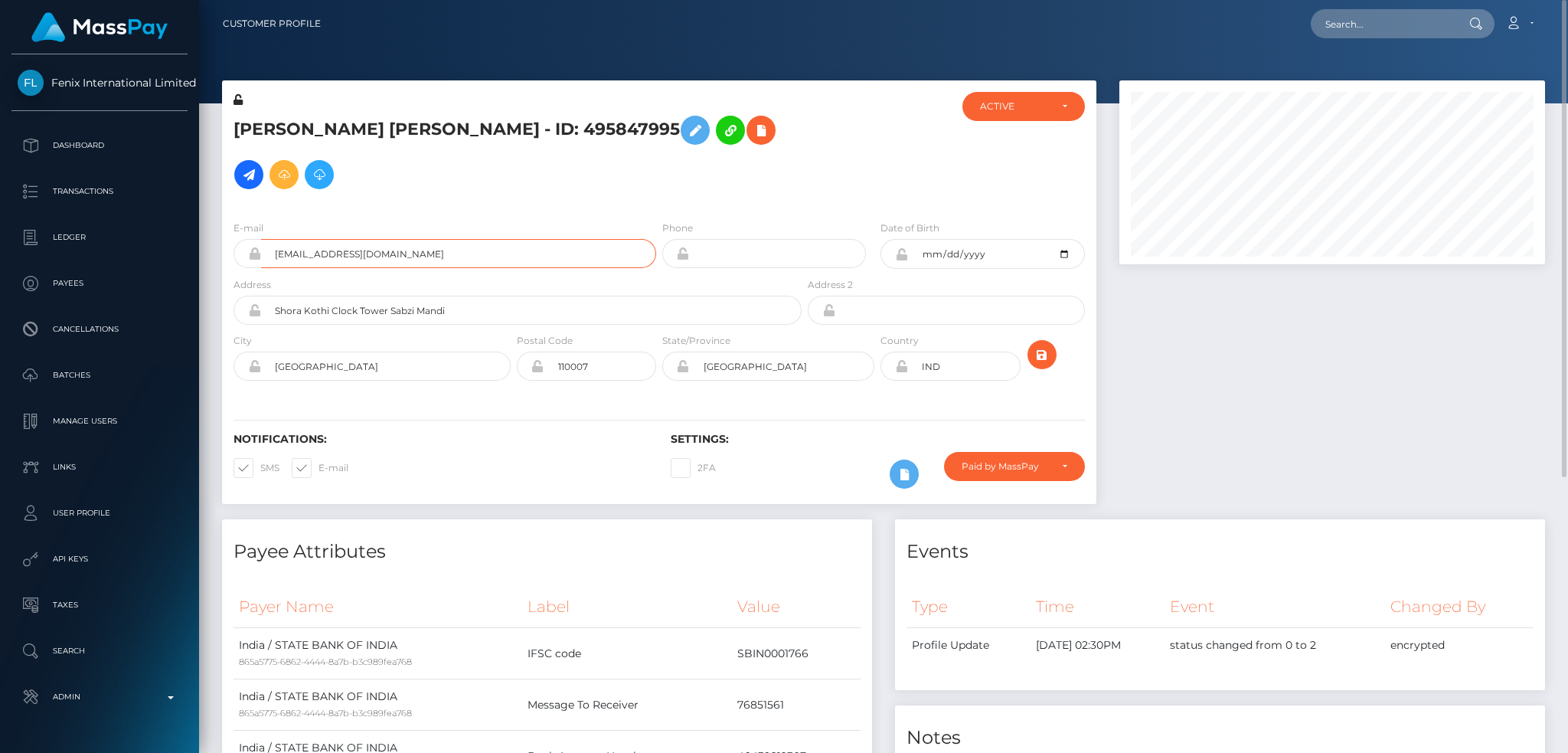
click at [394, 239] on input "pinkbucketredmug@gmail.com" at bounding box center [458, 253] width 395 height 29
click at [1353, 22] on input "text" at bounding box center [1382, 24] width 144 height 29
paste input "510101786"
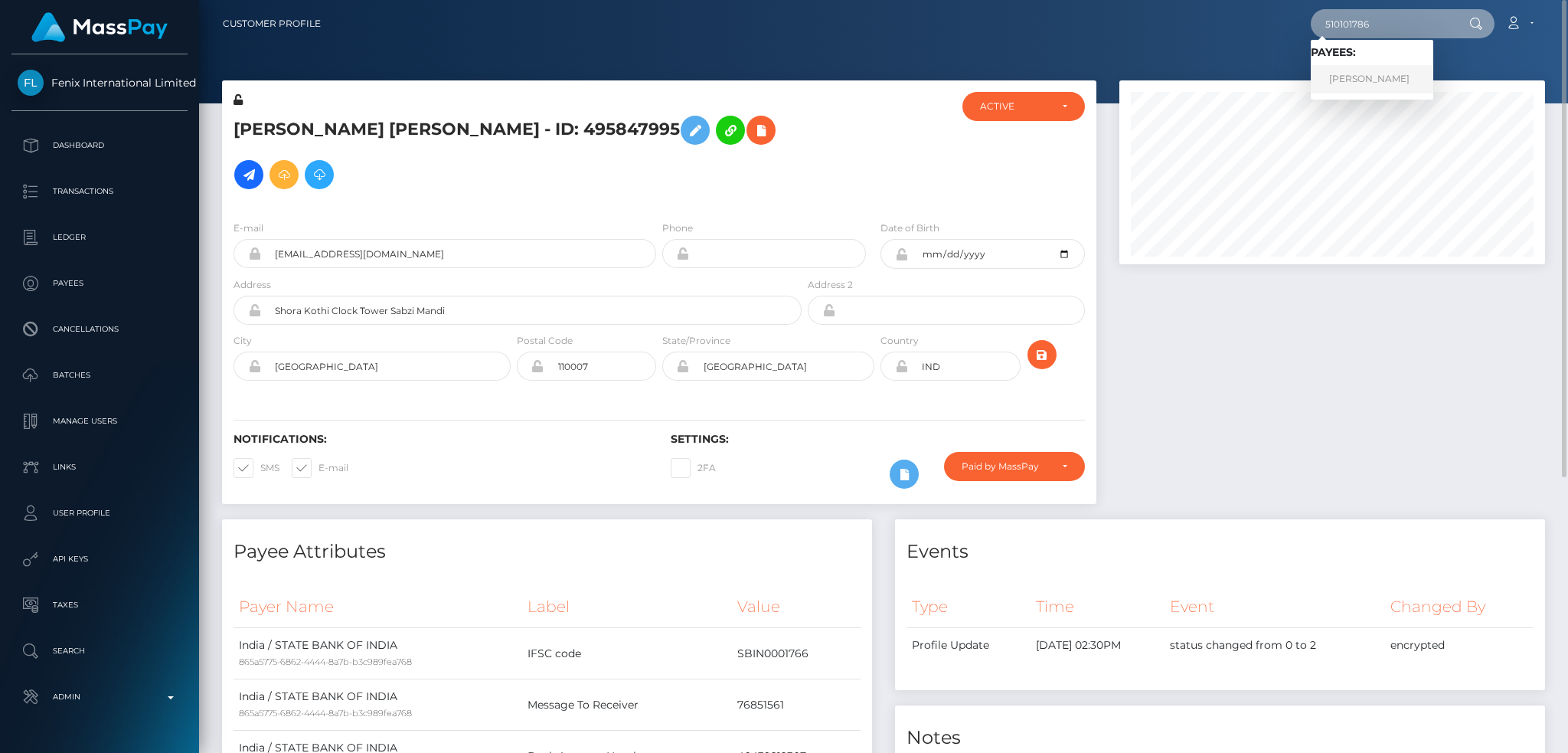
type input "510101786"
click at [1350, 77] on link "UJJWAL ROY" at bounding box center [1372, 79] width 123 height 28
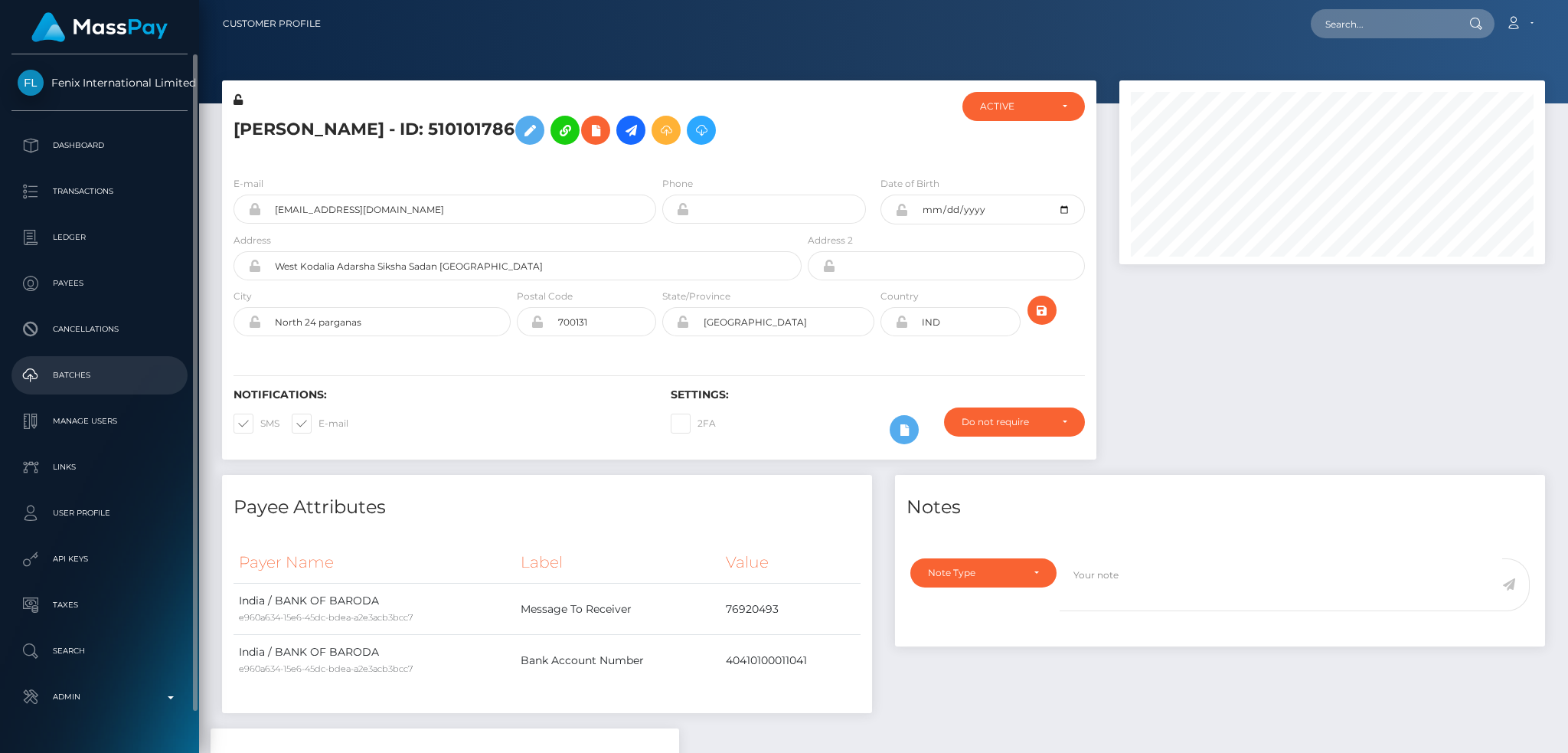
click at [80, 378] on p "Batches" at bounding box center [99, 374] width 164 height 23
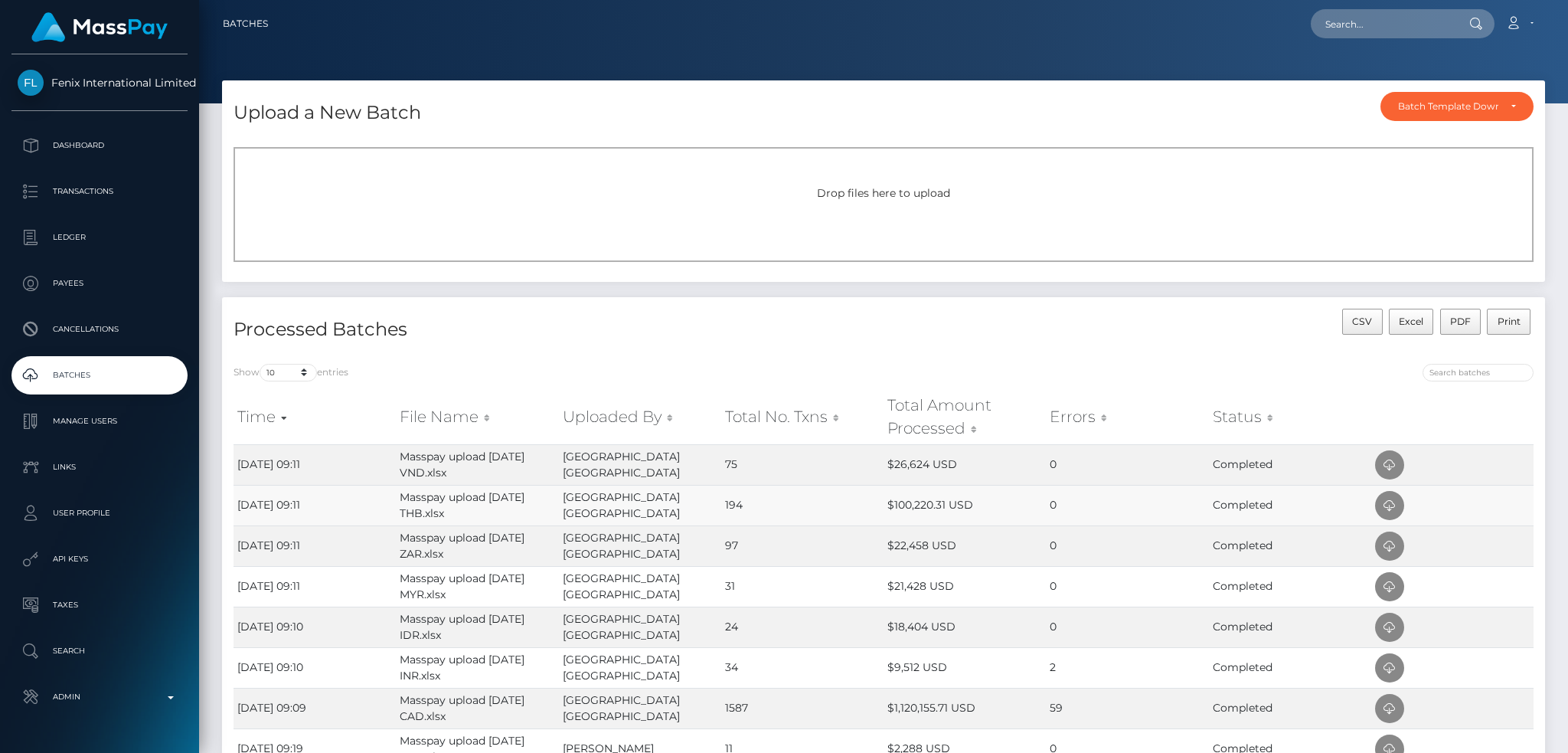
scroll to position [203, 0]
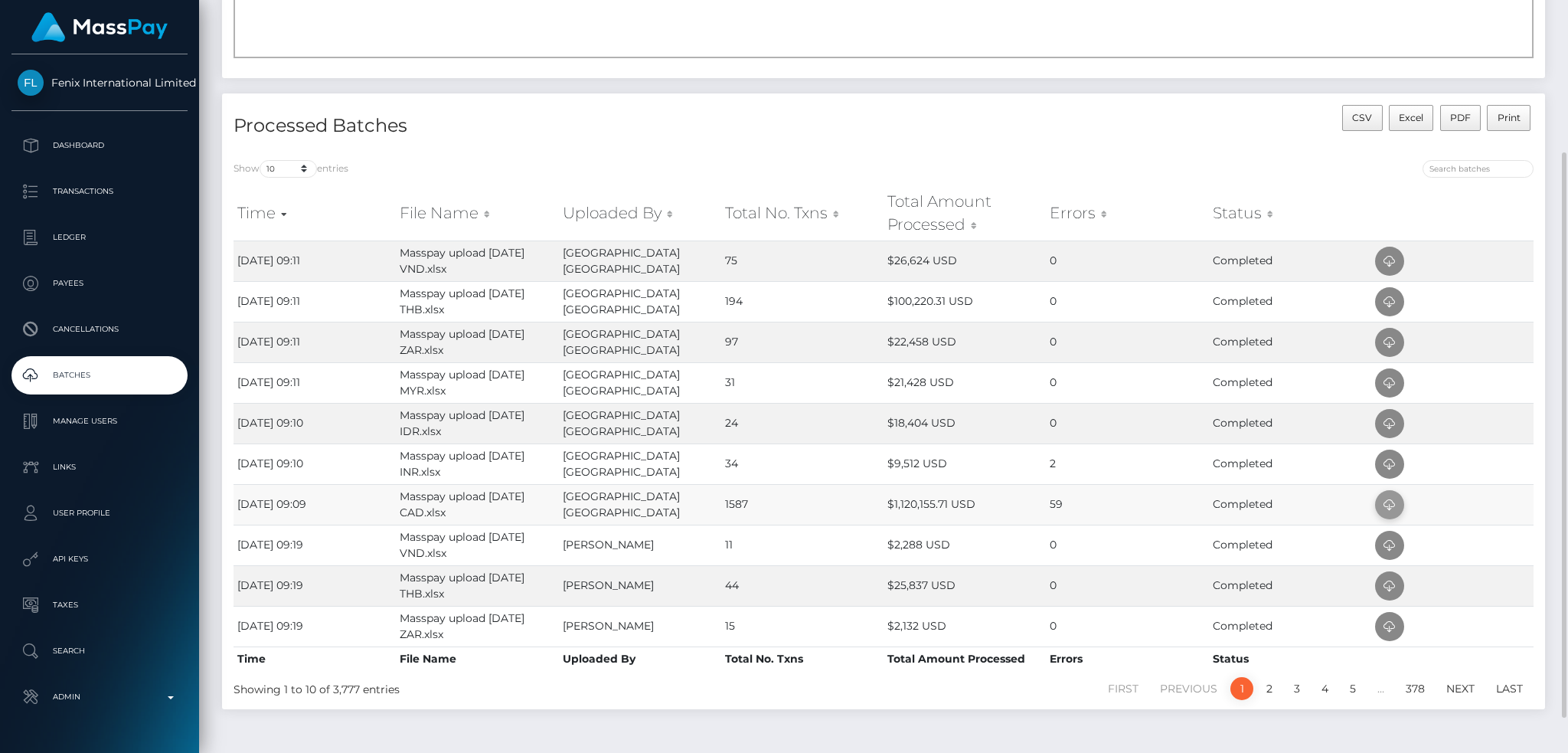
click at [1385, 502] on icon at bounding box center [1389, 504] width 18 height 19
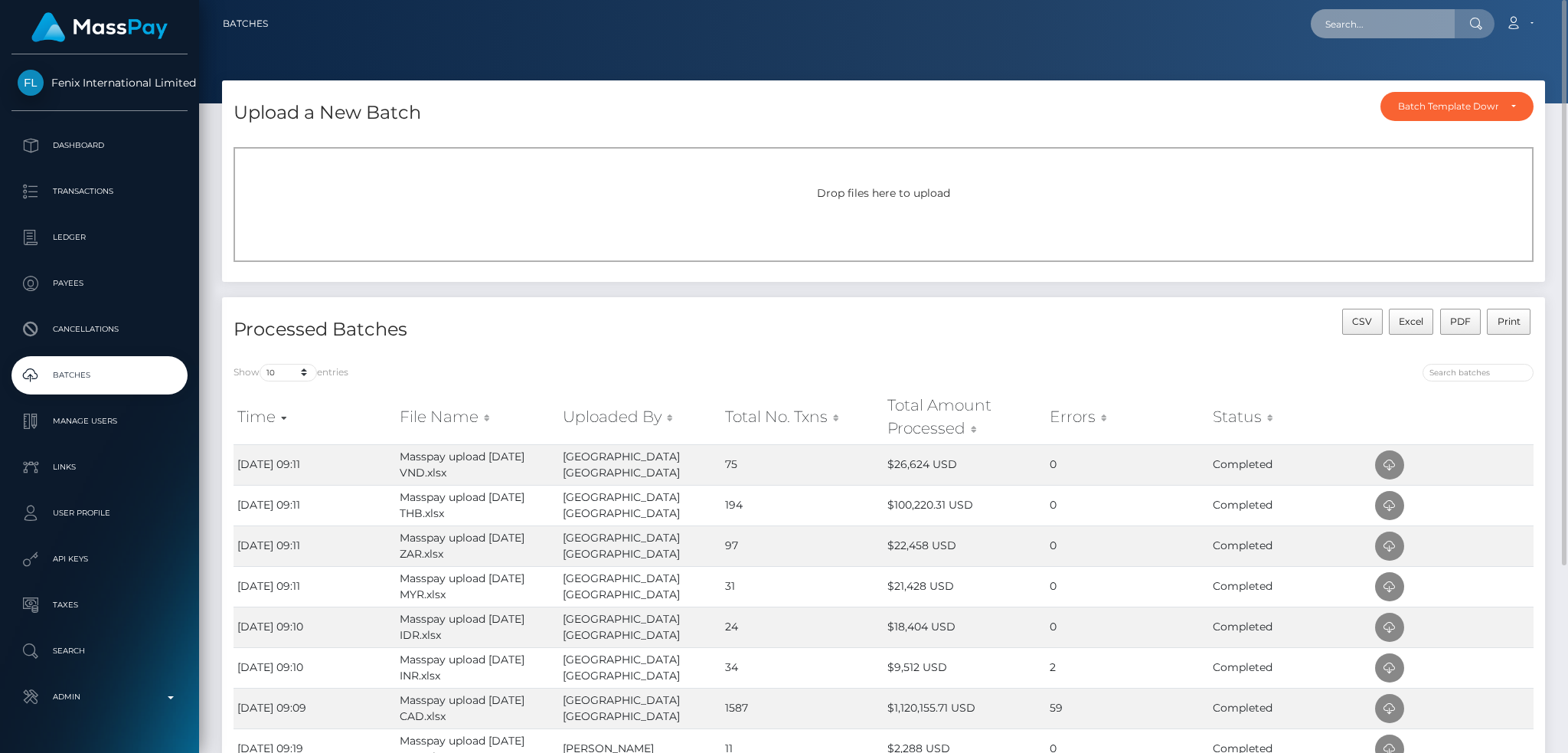
click at [1377, 28] on input "text" at bounding box center [1382, 24] width 144 height 29
paste input "269982833"
type input "269982833"
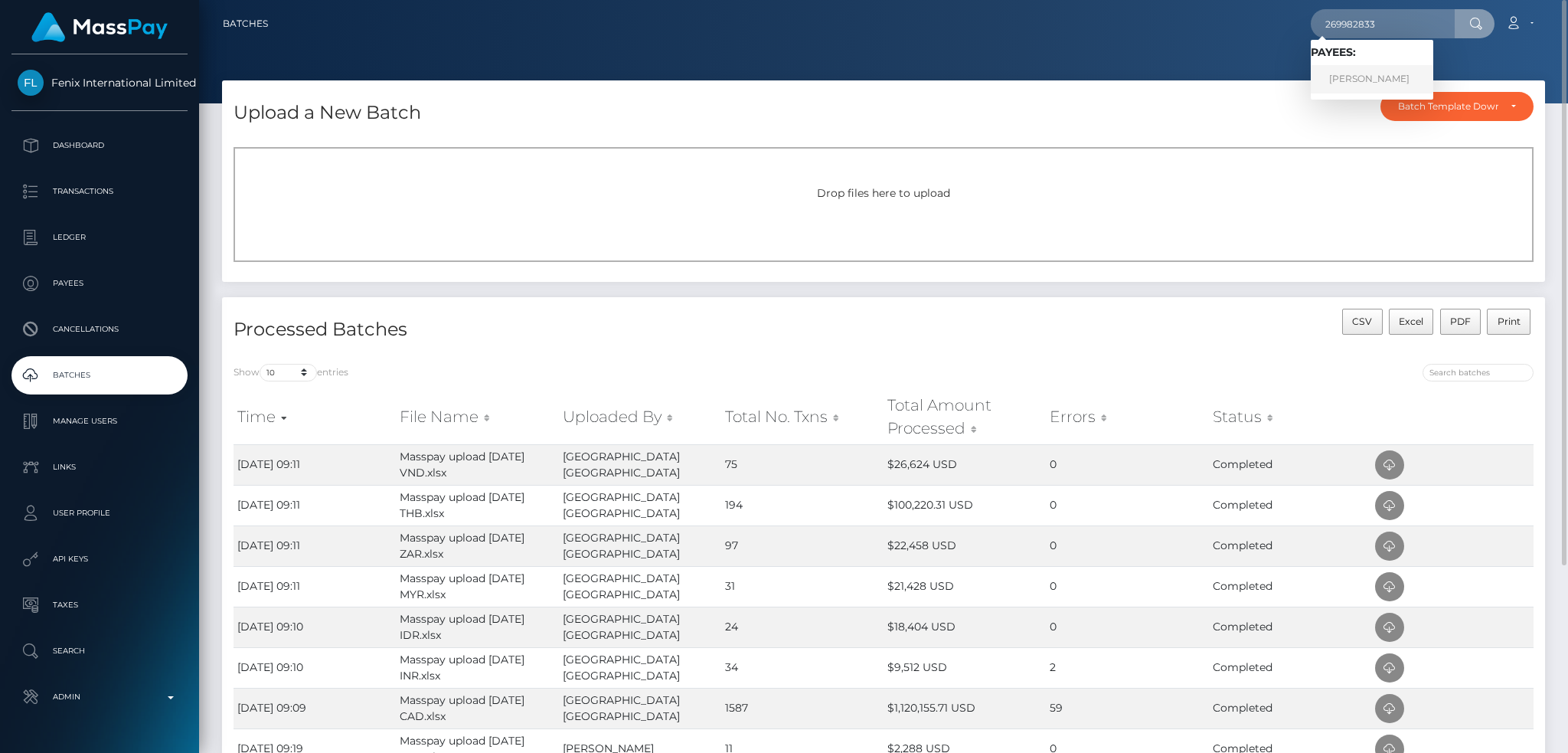
click at [1355, 75] on link "STEPHANIE SMITH" at bounding box center [1372, 79] width 123 height 28
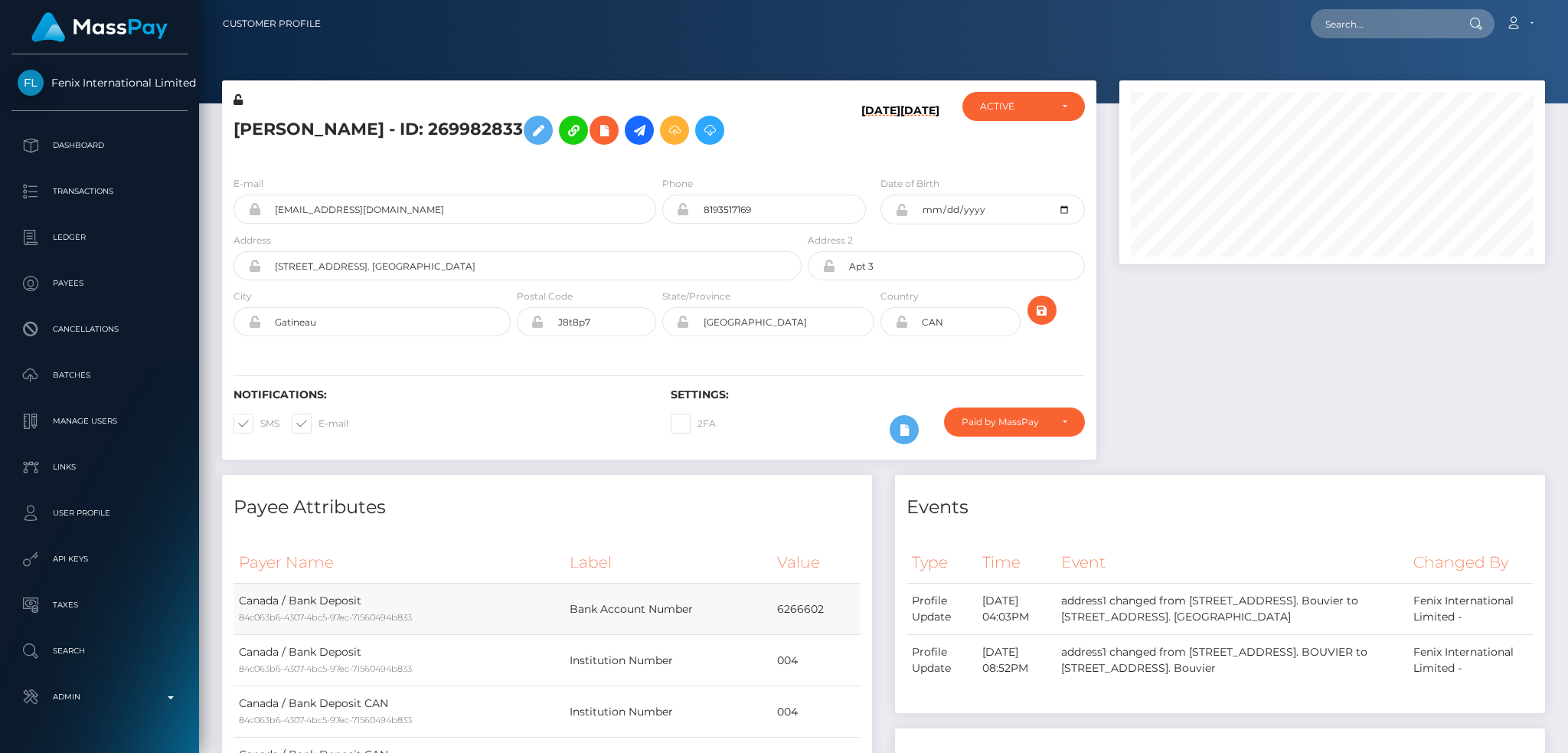
scroll to position [184, 425]
click at [423, 198] on input "[EMAIL_ADDRESS][DOMAIN_NAME]" at bounding box center [458, 209] width 395 height 29
drag, startPoint x: 1369, startPoint y: 34, endPoint x: 1353, endPoint y: 38, distance: 16.5
click at [1369, 33] on input "text" at bounding box center [1382, 24] width 144 height 29
paste input "68310400"
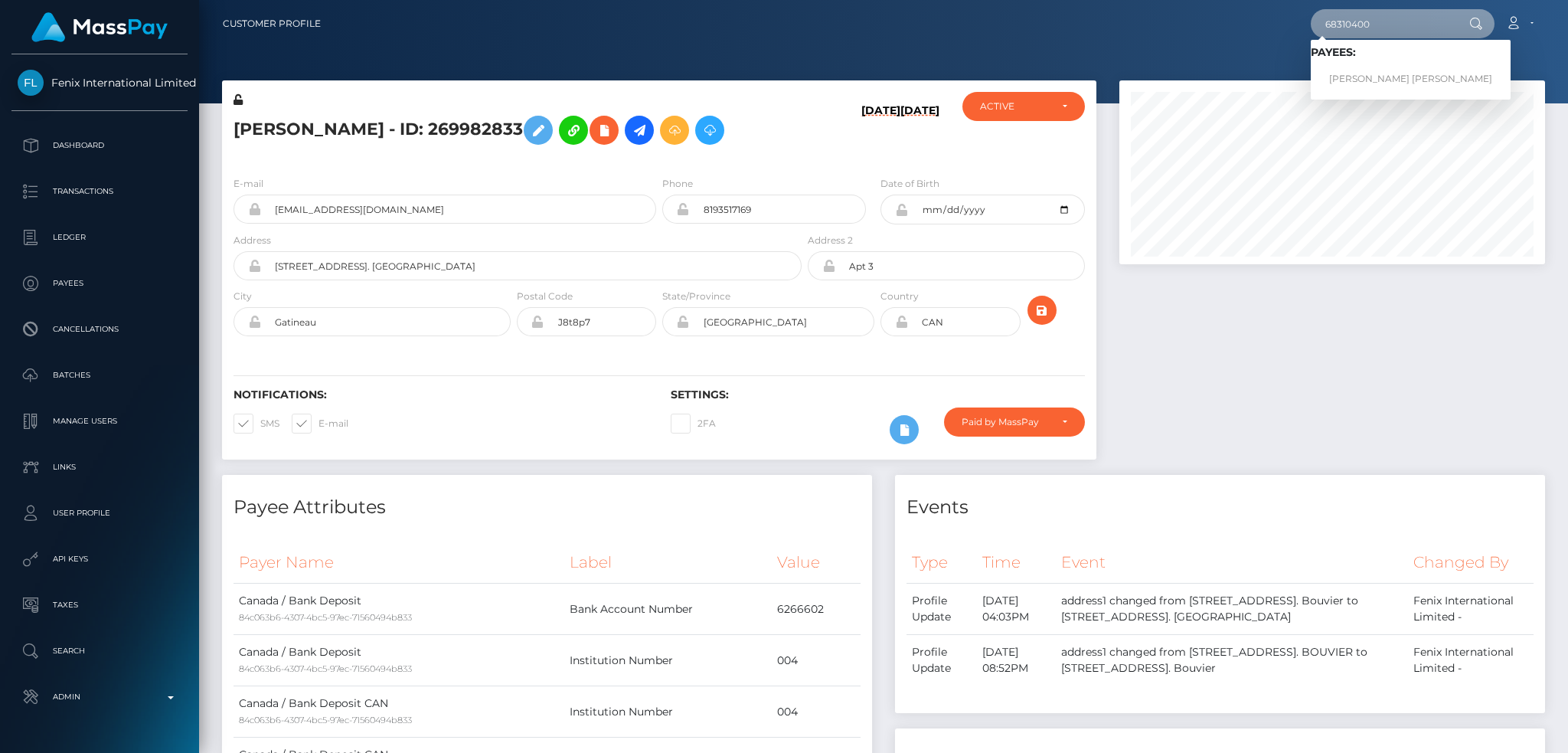
type input "68310400"
click at [1367, 72] on link "SAMANTHA ANN LAROSE" at bounding box center [1410, 79] width 200 height 28
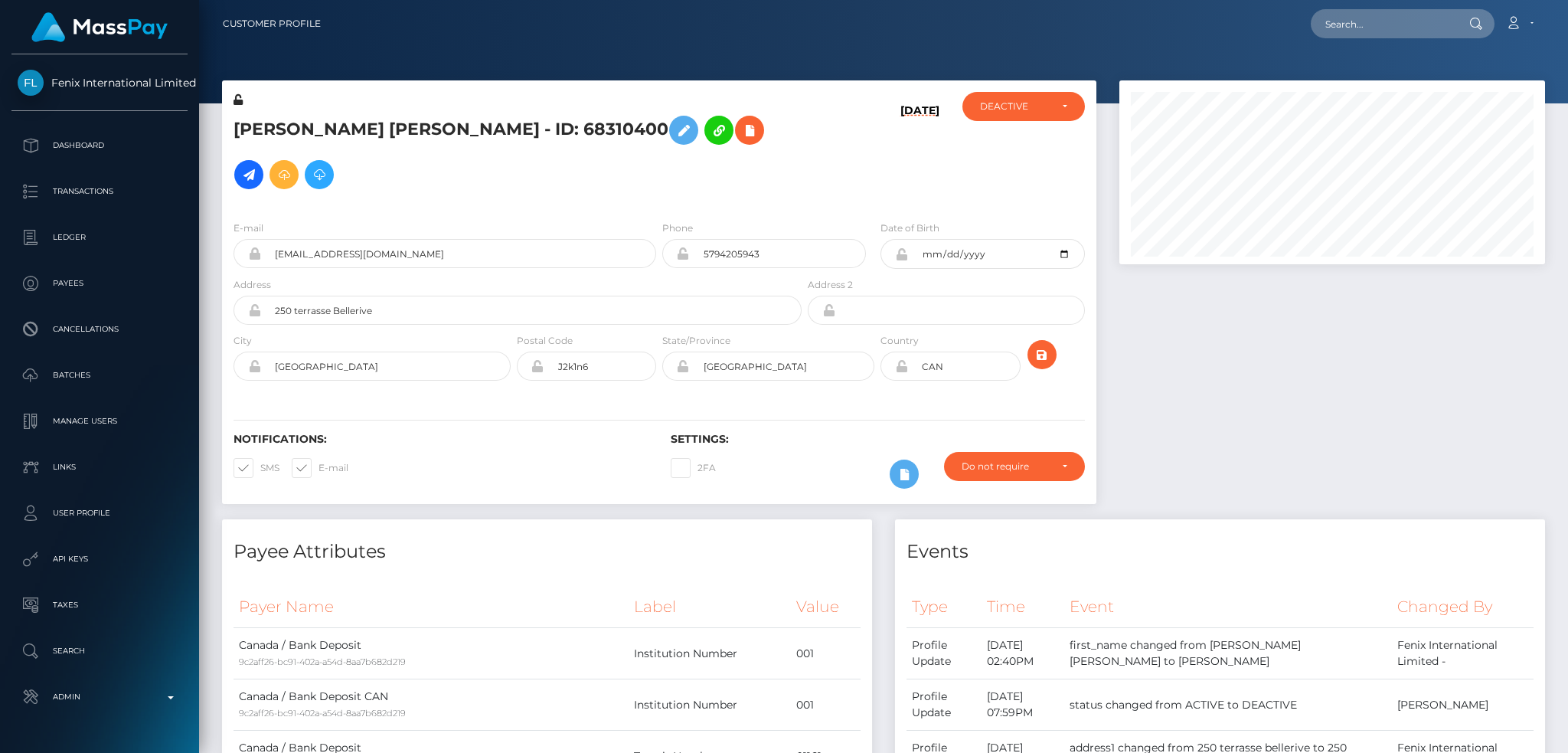
scroll to position [184, 425]
click at [424, 132] on h5 "[PERSON_NAME] [PERSON_NAME] - ID: 68310400" at bounding box center [512, 152] width 559 height 89
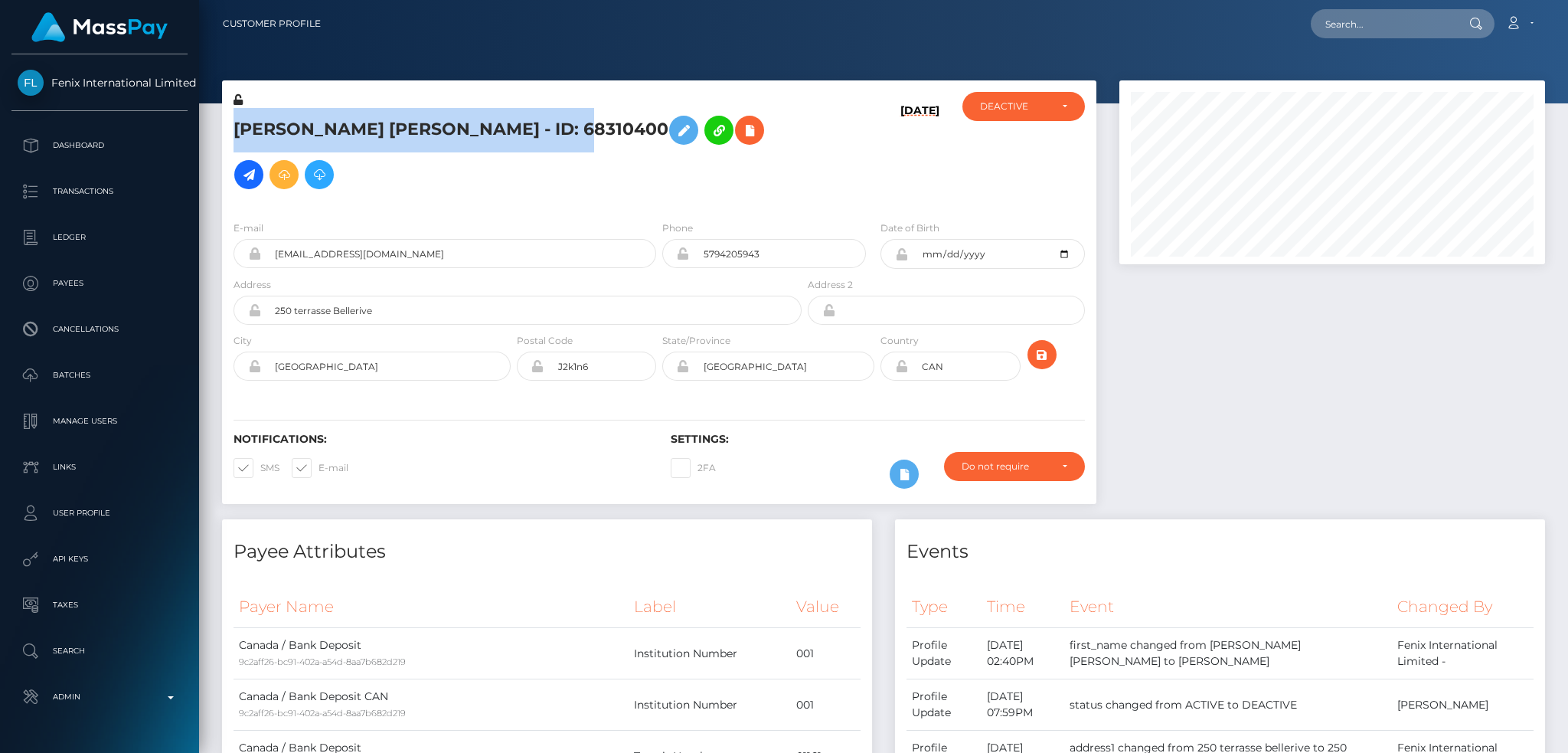
click at [424, 132] on h5 "[PERSON_NAME] [PERSON_NAME] - ID: 68310400" at bounding box center [512, 152] width 559 height 89
copy h5 "[PERSON_NAME] [PERSON_NAME] - ID: 68310400"
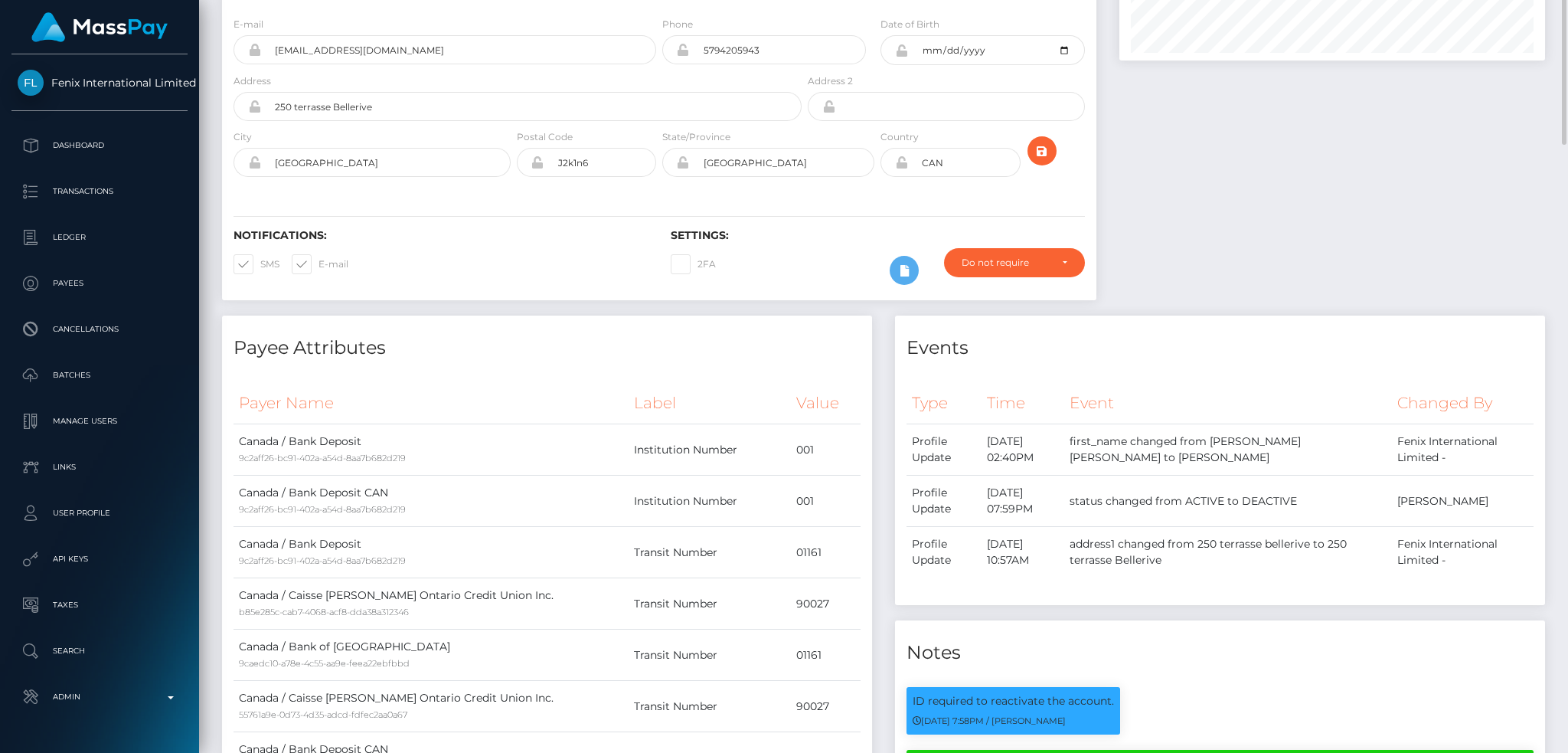
scroll to position [0, 0]
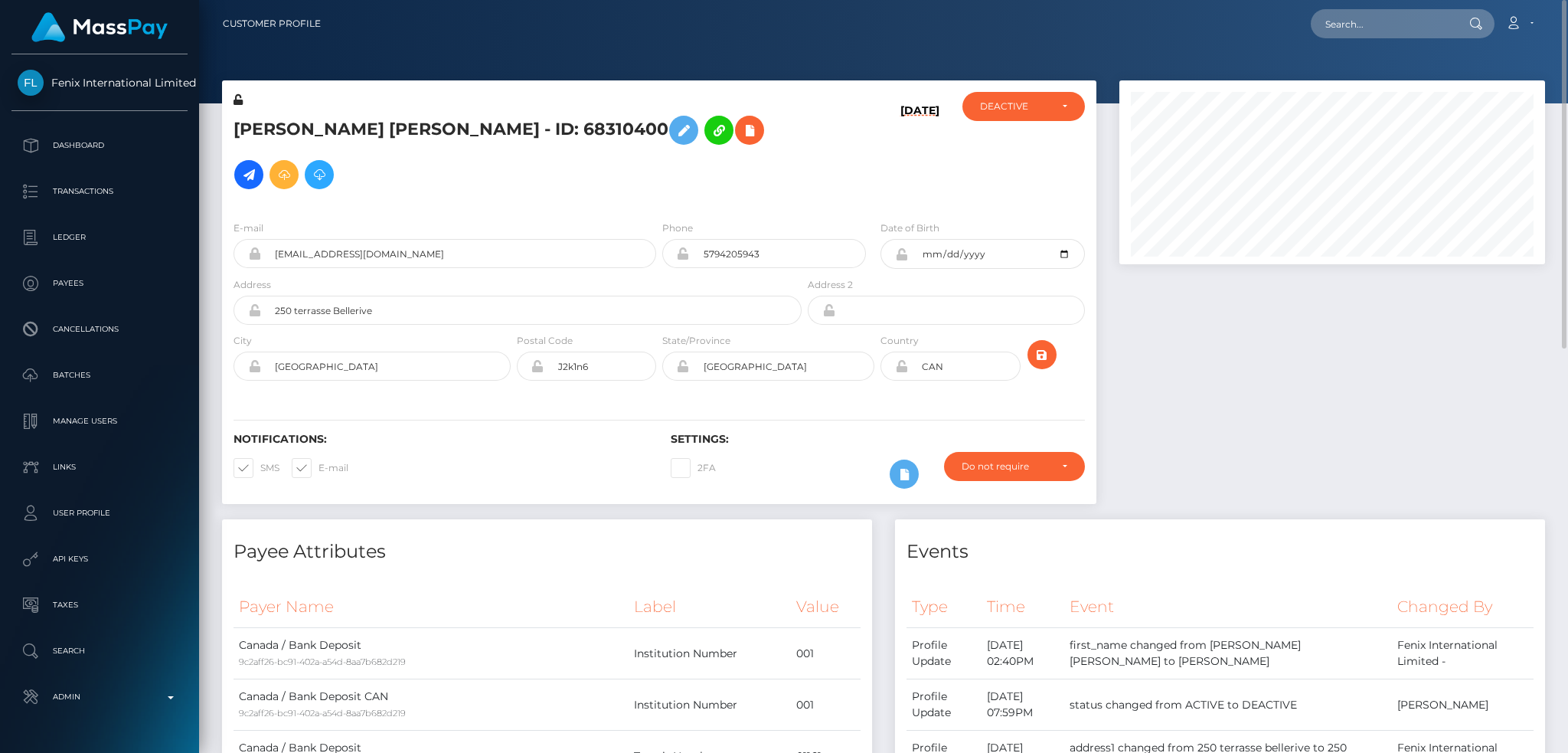
click at [472, 235] on div "E-mail [EMAIL_ADDRESS][DOMAIN_NAME]" at bounding box center [445, 243] width 423 height 48
click at [476, 250] on input "[EMAIL_ADDRESS][DOMAIN_NAME]" at bounding box center [458, 253] width 395 height 29
click at [1369, 24] on input "text" at bounding box center [1382, 24] width 144 height 29
paste input "[EMAIL_ADDRESS][DOMAIN_NAME]"
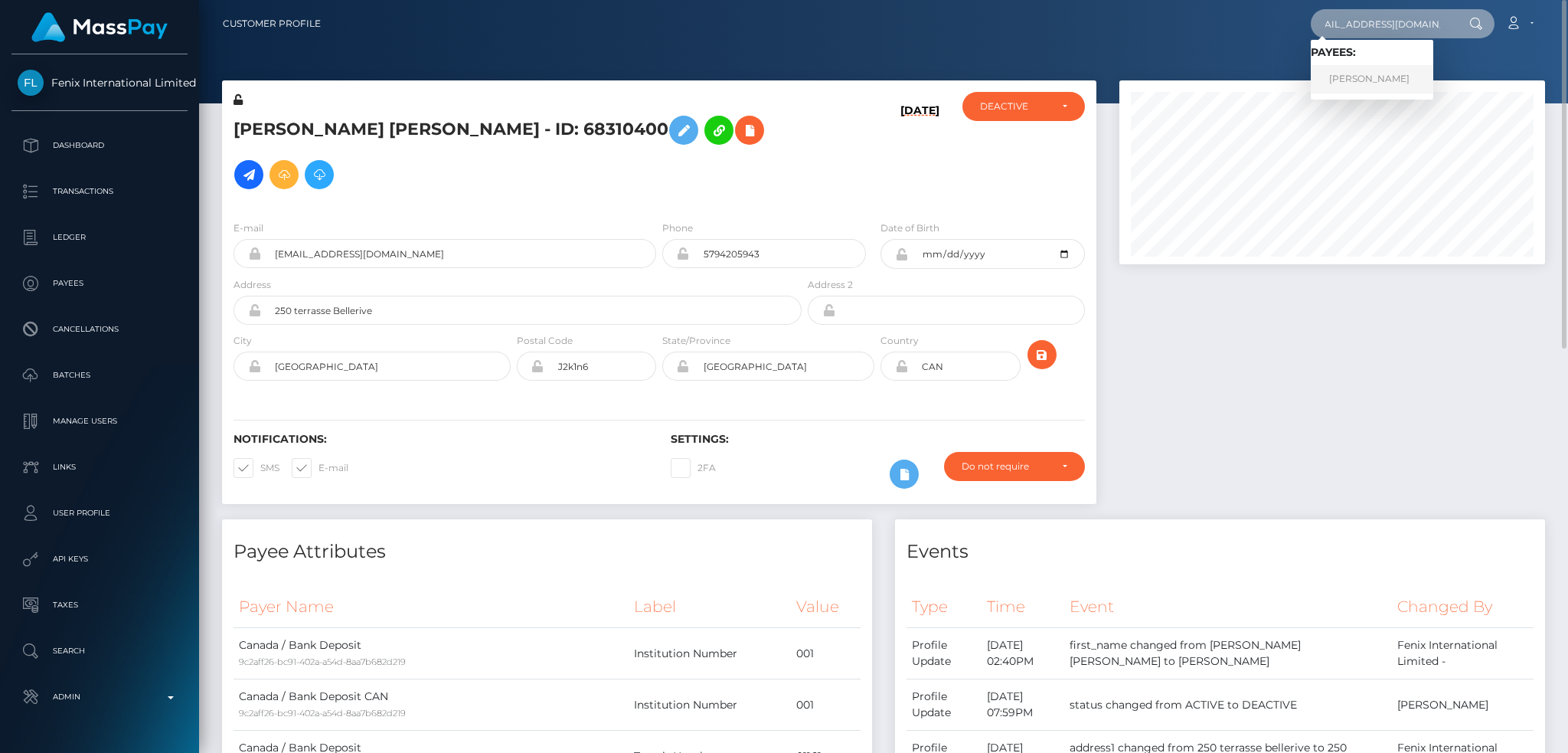
type input "[EMAIL_ADDRESS][DOMAIN_NAME]"
click at [1356, 76] on link "[PERSON_NAME]" at bounding box center [1372, 79] width 123 height 28
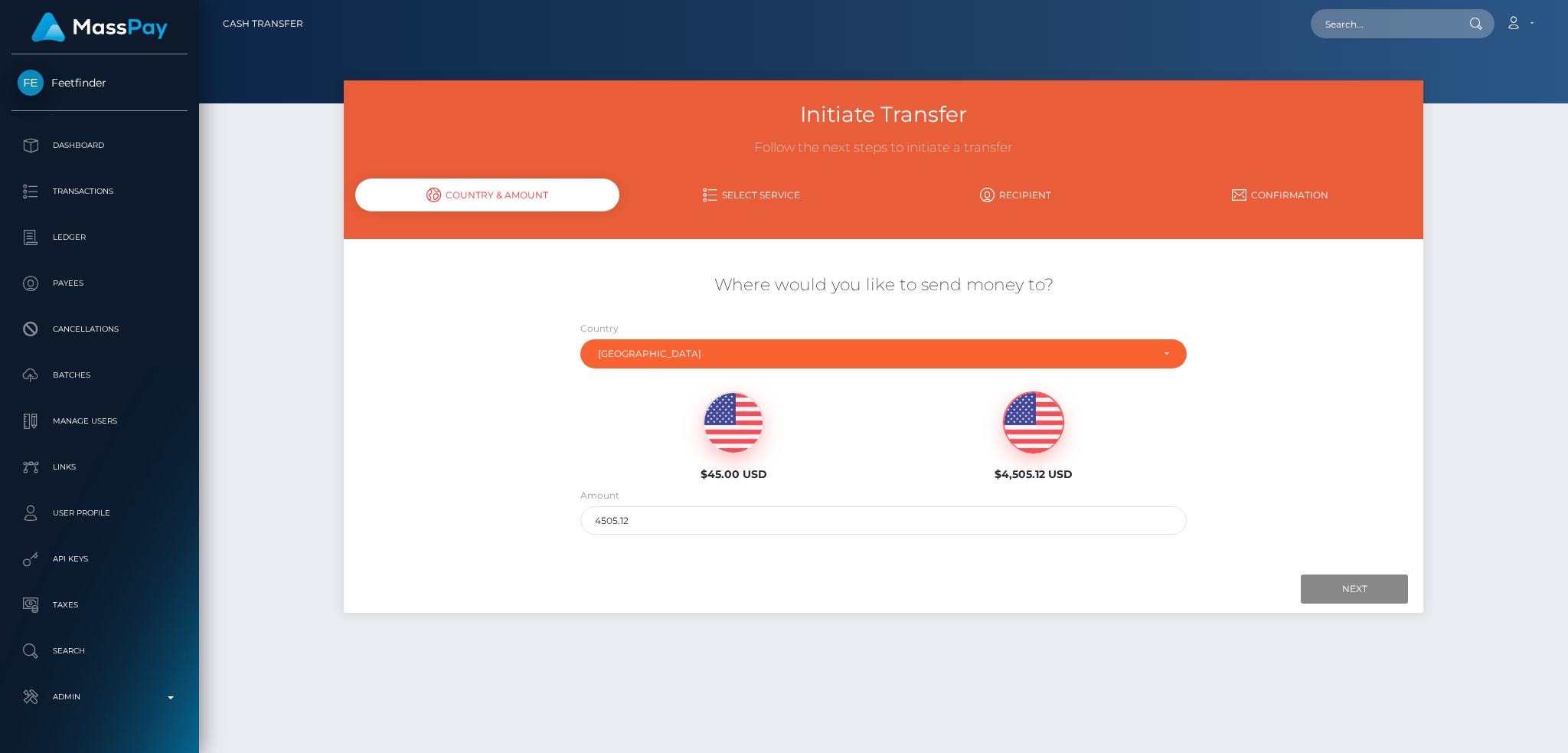
click at [724, 391] on div "$45.00 USD" at bounding box center [733, 431] width 300 height 111
click at [743, 416] on img at bounding box center [733, 423] width 60 height 61
type input "45"
click at [1343, 588] on input "Next" at bounding box center [1354, 588] width 108 height 29
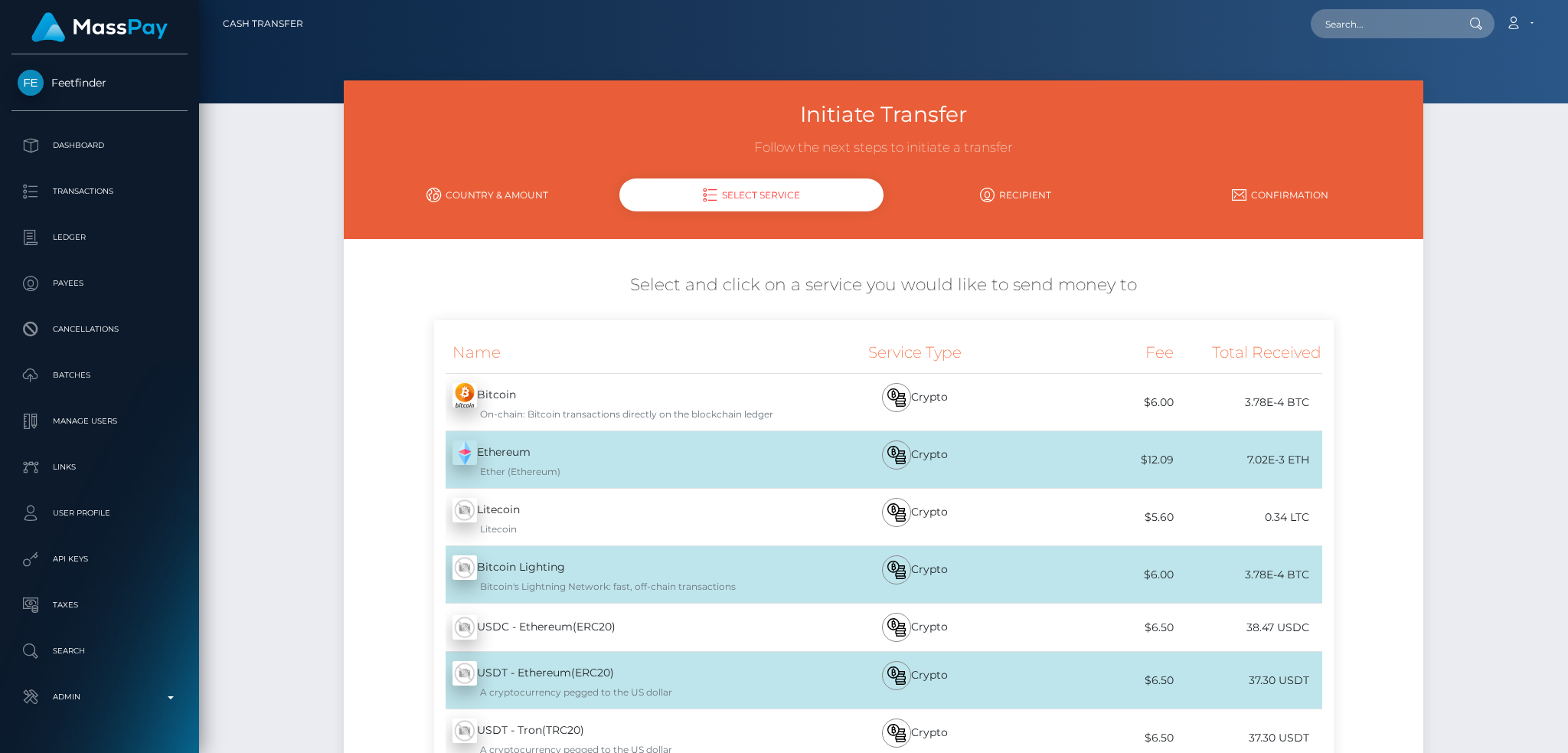
scroll to position [218, 0]
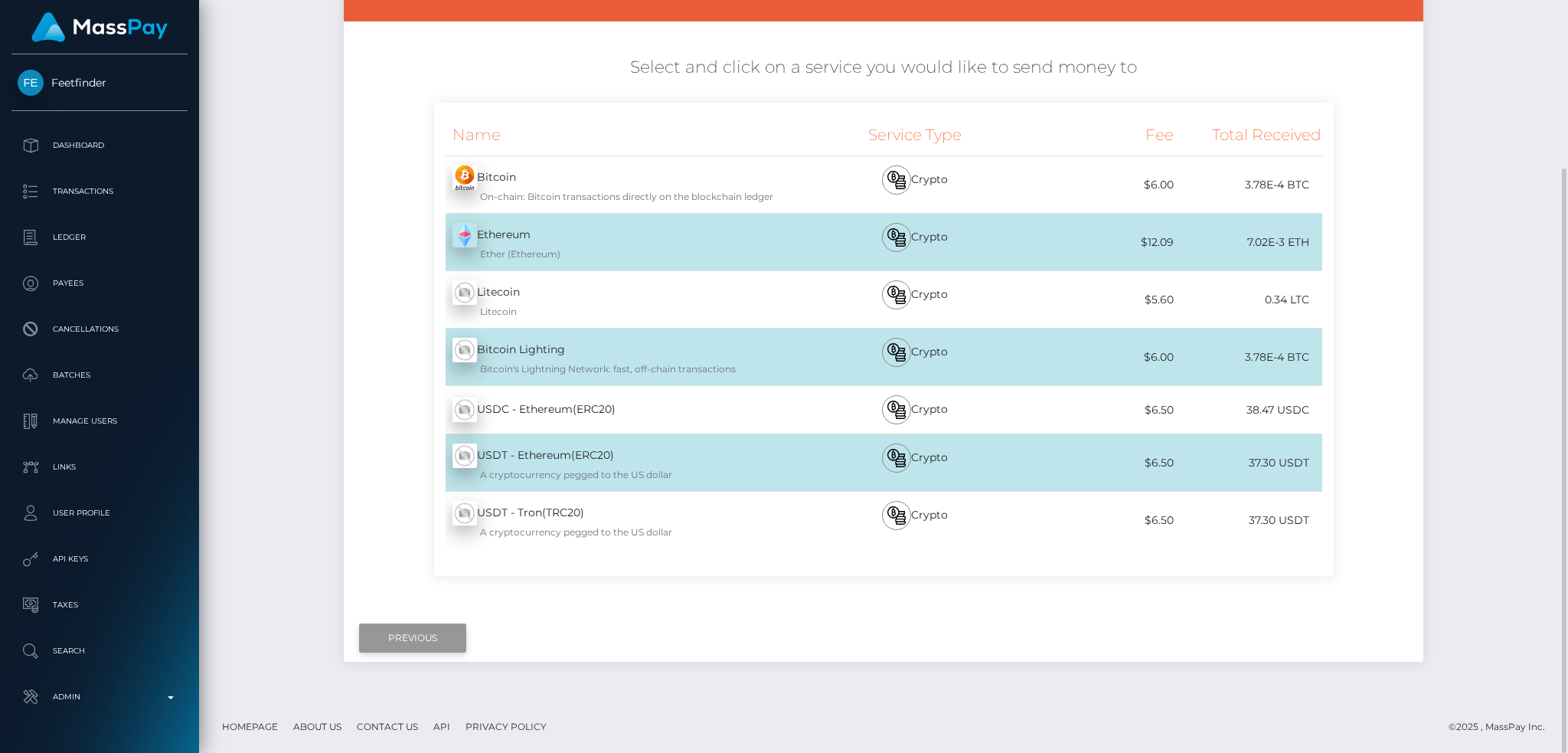
click at [419, 638] on input "Previous" at bounding box center [412, 637] width 108 height 29
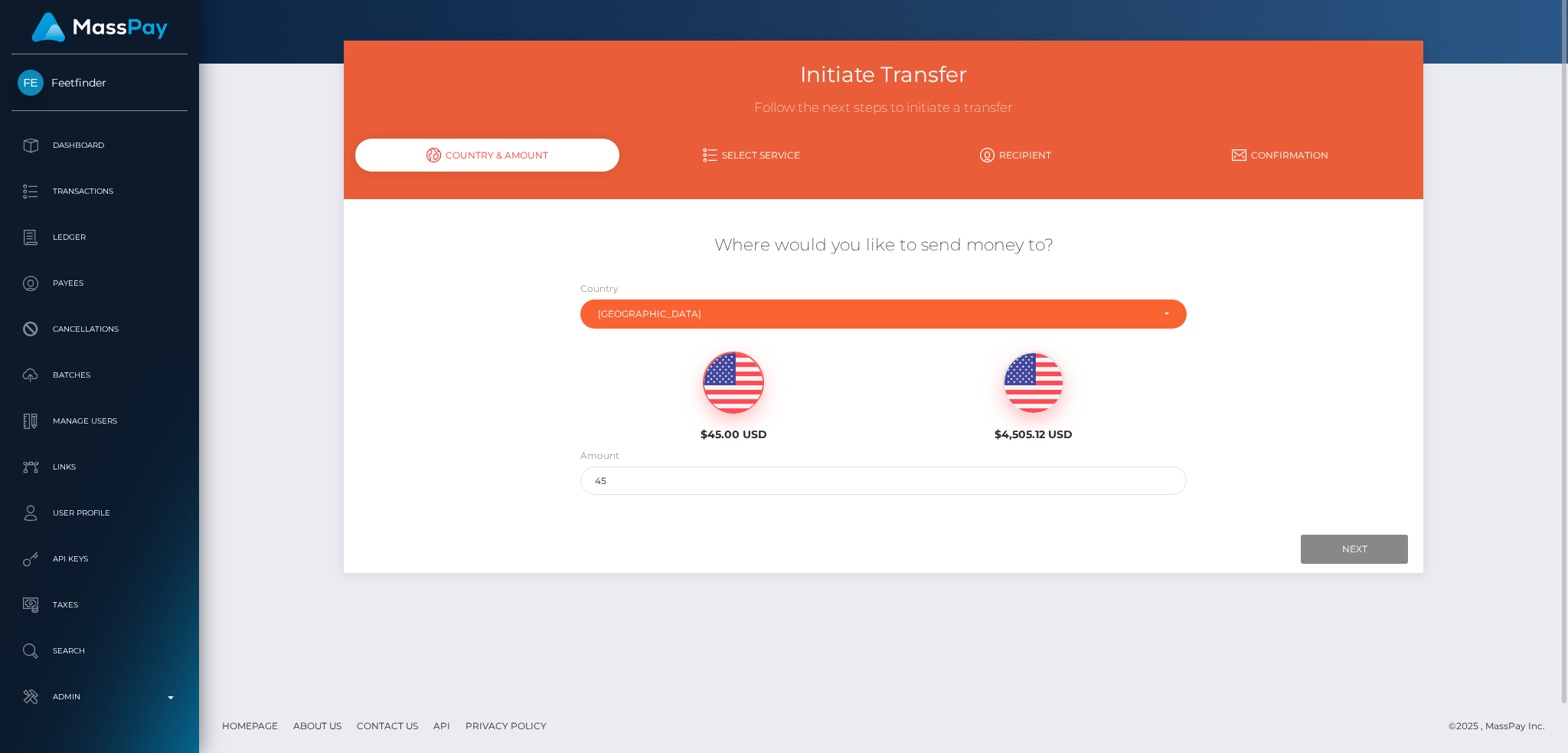
scroll to position [0, 0]
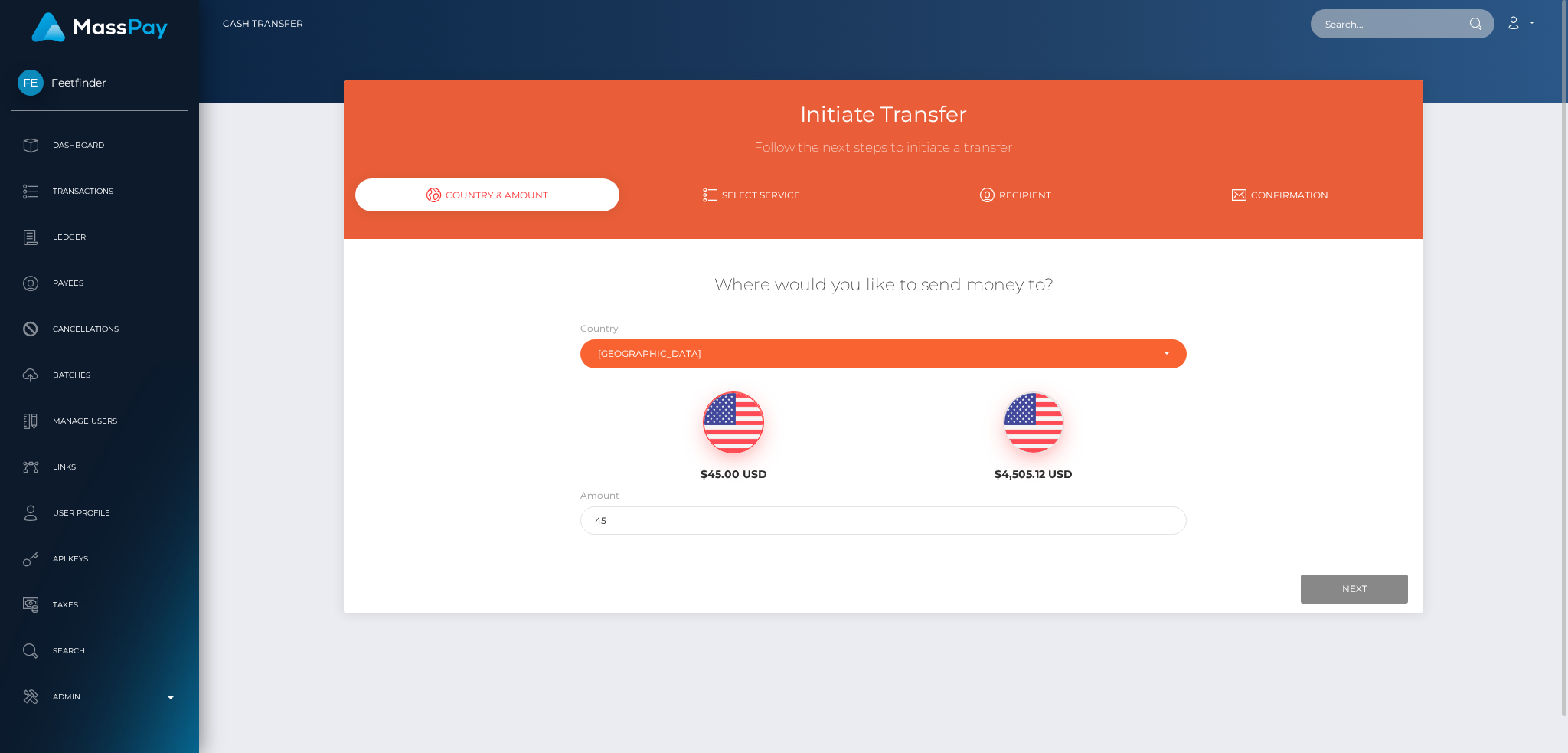
click at [1367, 22] on input "text" at bounding box center [1382, 24] width 144 height 29
paste input "poact_2IzY6cY6qKBD"
type input "poact_2IzY6cY6qKBD"
click at [1367, 74] on link "JAWAD AL KHOURY" at bounding box center [1372, 79] width 123 height 28
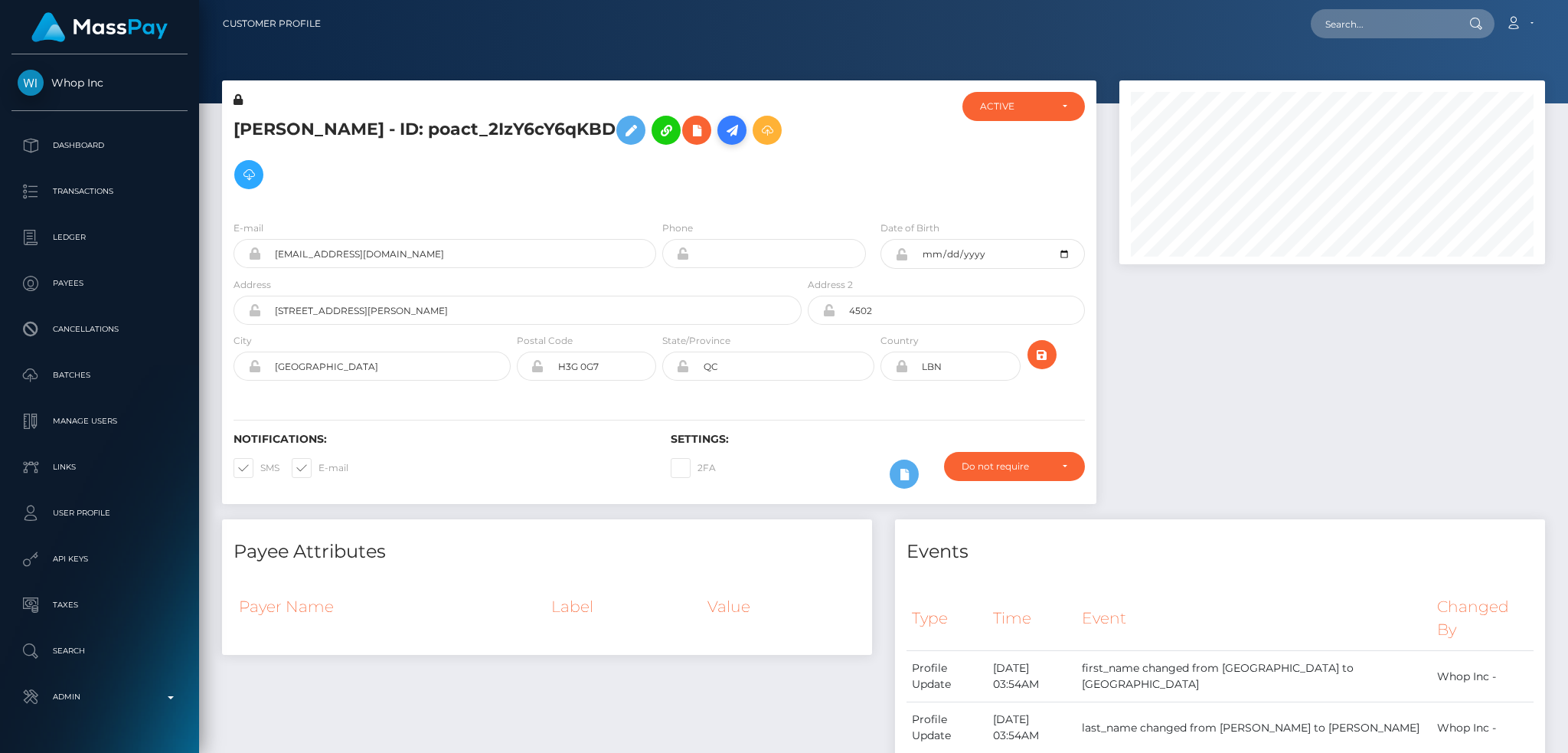
scroll to position [184, 425]
click at [741, 129] on icon at bounding box center [732, 130] width 18 height 19
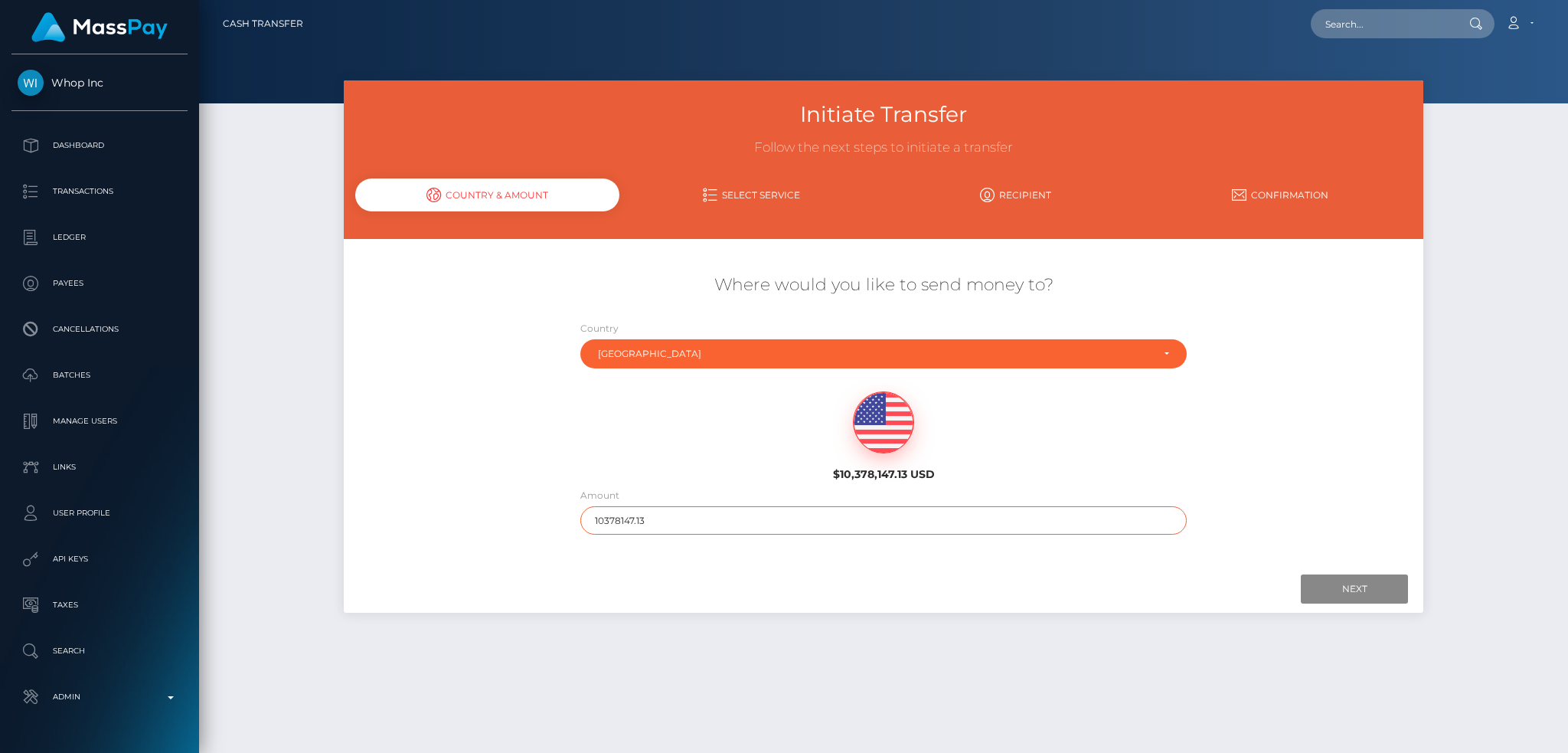
drag, startPoint x: 584, startPoint y: 513, endPoint x: 549, endPoint y: 515, distance: 35.1
click at [549, 515] on div "Where would you like to send money to? Country Abkhazia [GEOGRAPHIC_DATA] [GEOG…" at bounding box center [883, 404] width 1079 height 277
type input "200"
click at [1354, 595] on input "Next" at bounding box center [1354, 588] width 108 height 29
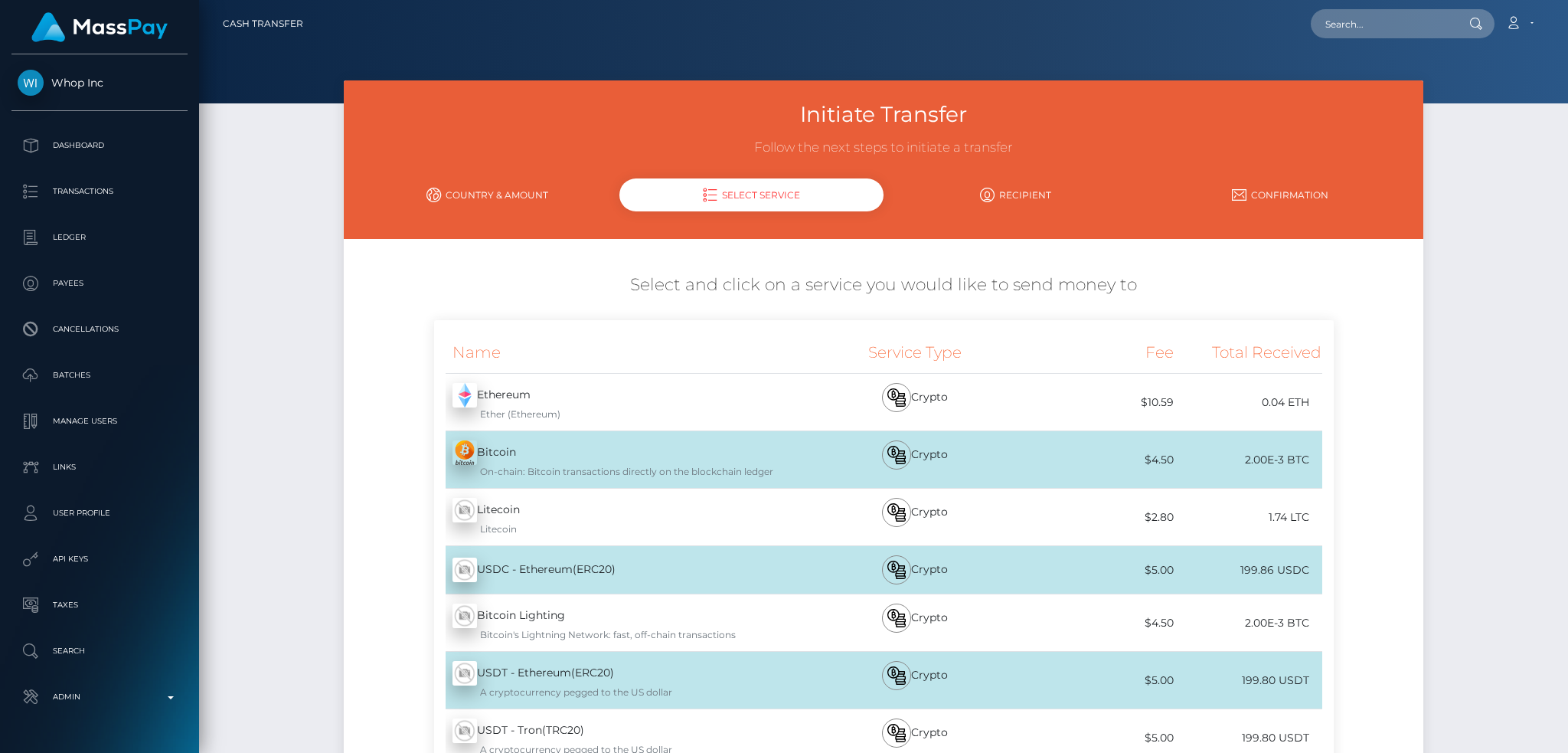
scroll to position [218, 0]
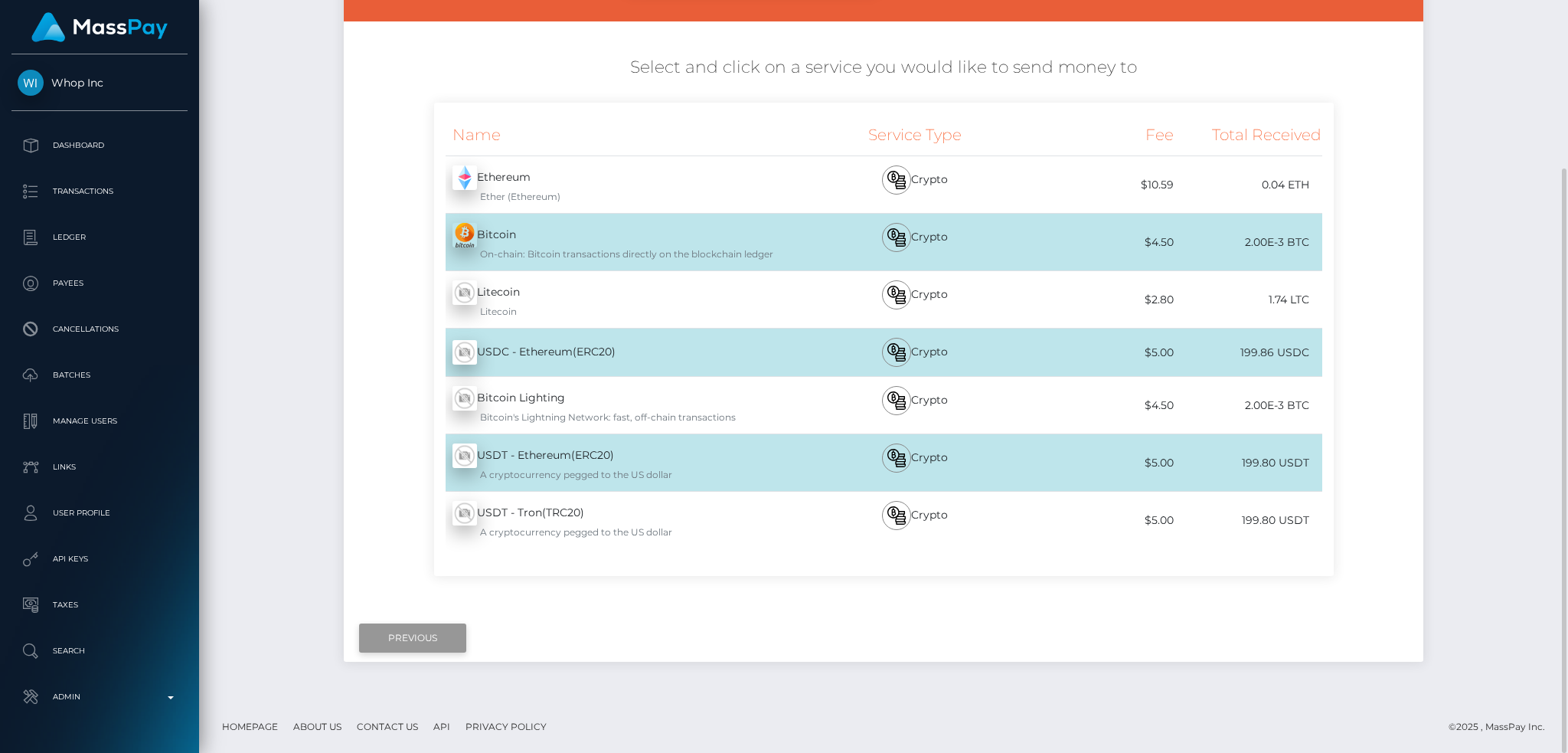
click at [395, 635] on input "Previous" at bounding box center [412, 637] width 108 height 29
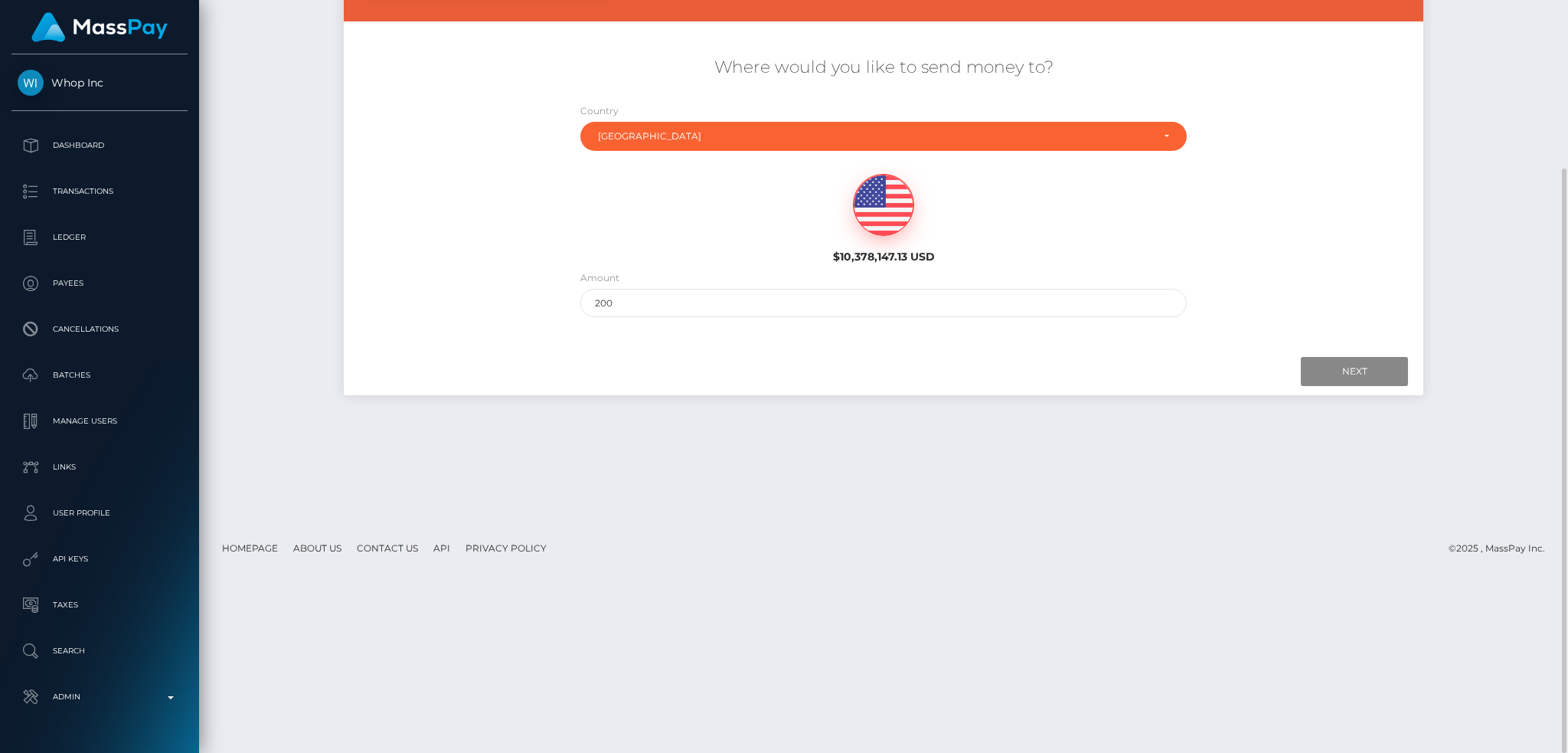
scroll to position [0, 0]
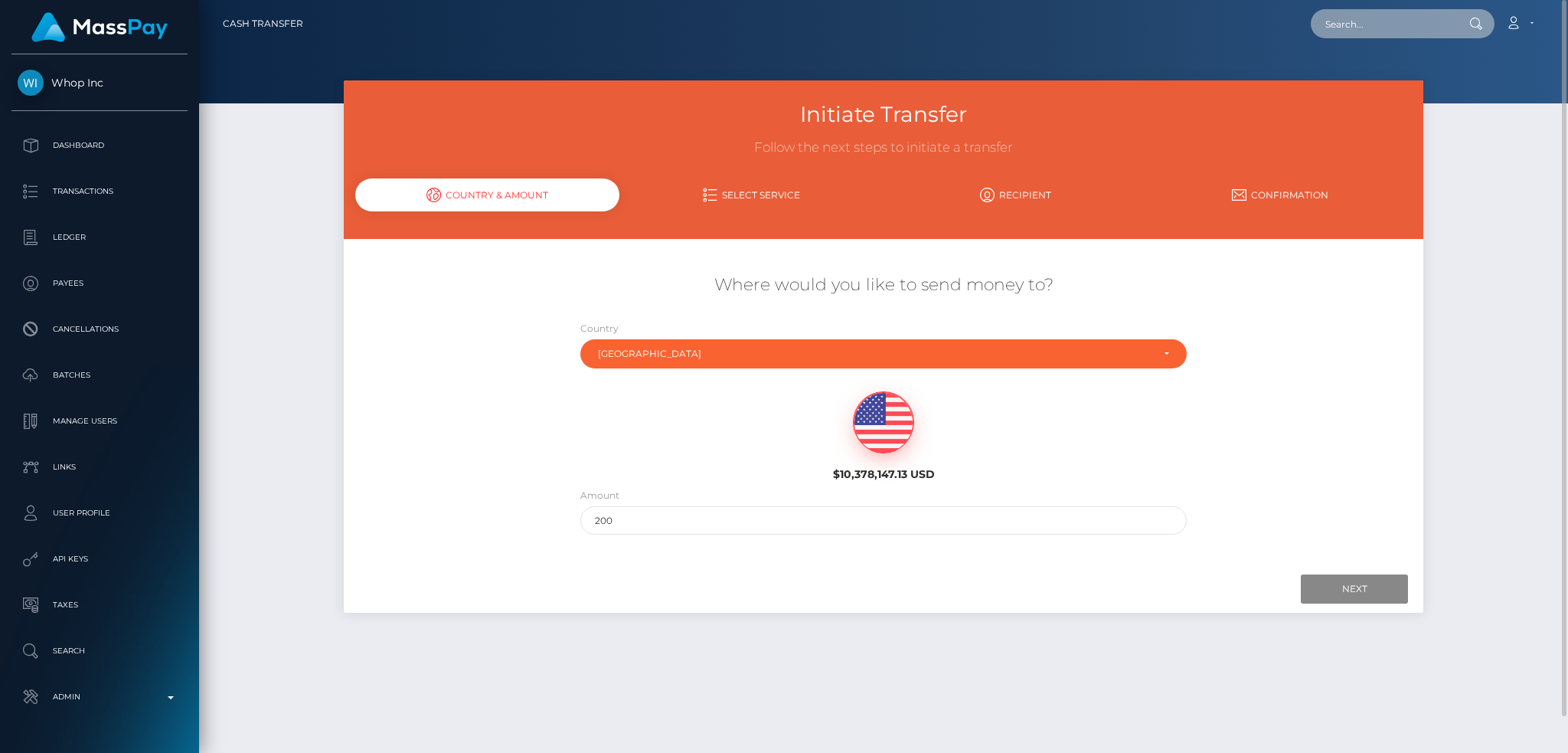
click at [1367, 31] on input "text" at bounding box center [1382, 24] width 144 height 29
paste input "wdrl_OgEZffQzVnuq8"
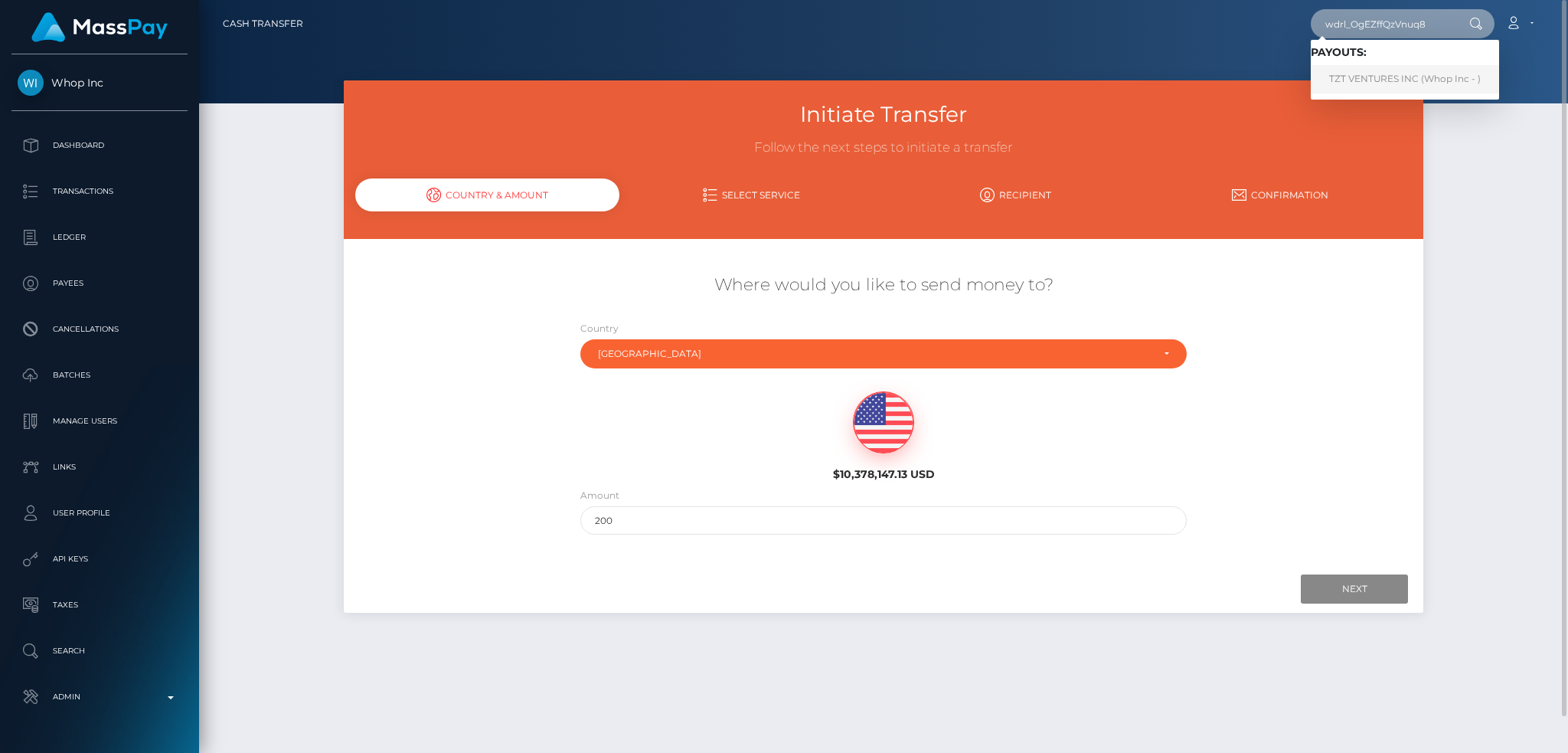
type input "wdrl_OgEZffQzVnuq8"
click at [1406, 78] on link "TZT VENTURES INC (Whop Inc - )" at bounding box center [1404, 79] width 188 height 28
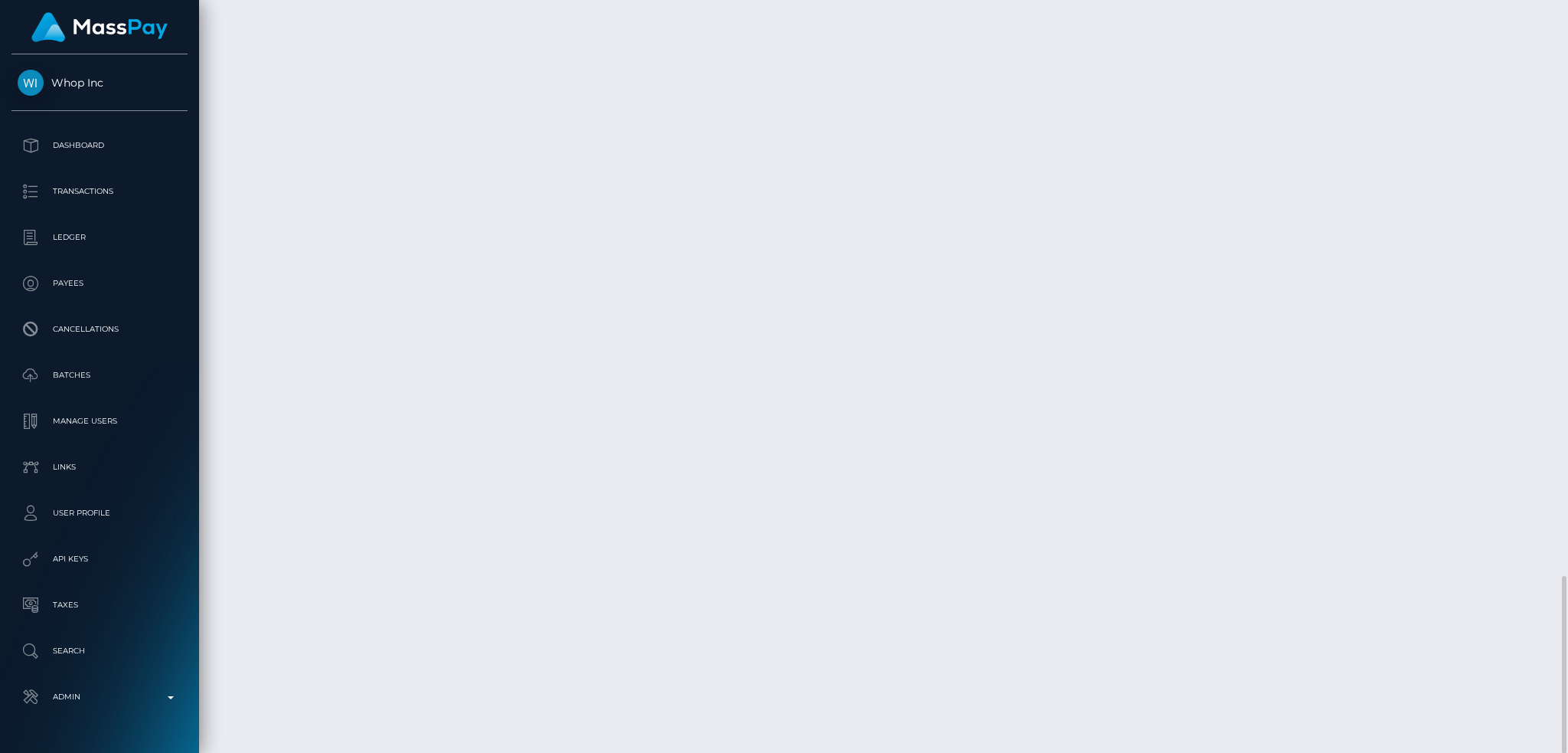
scroll to position [184, 425]
